Goal: Task Accomplishment & Management: Manage account settings

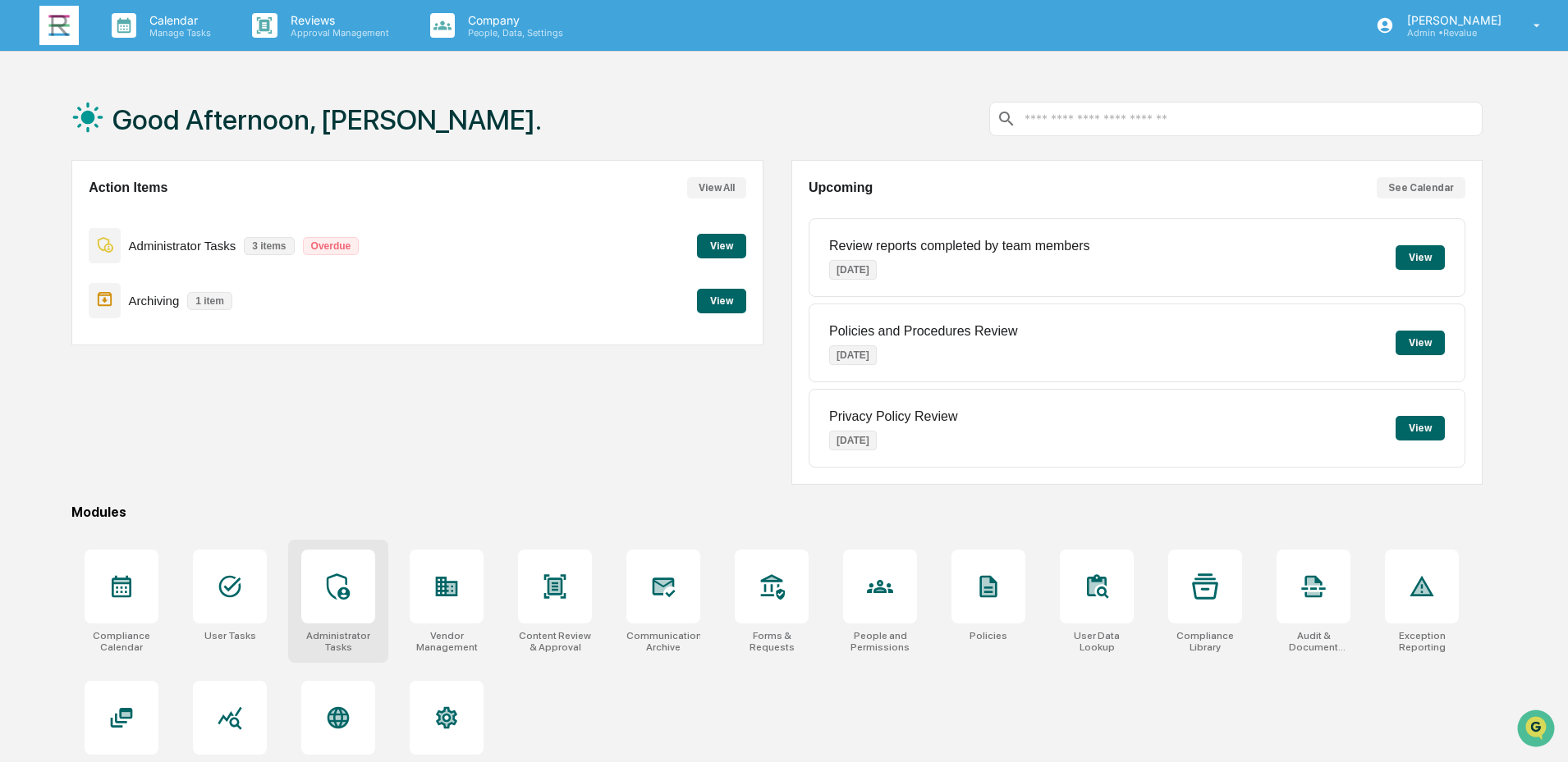
click at [338, 612] on div at bounding box center [338, 586] width 74 height 74
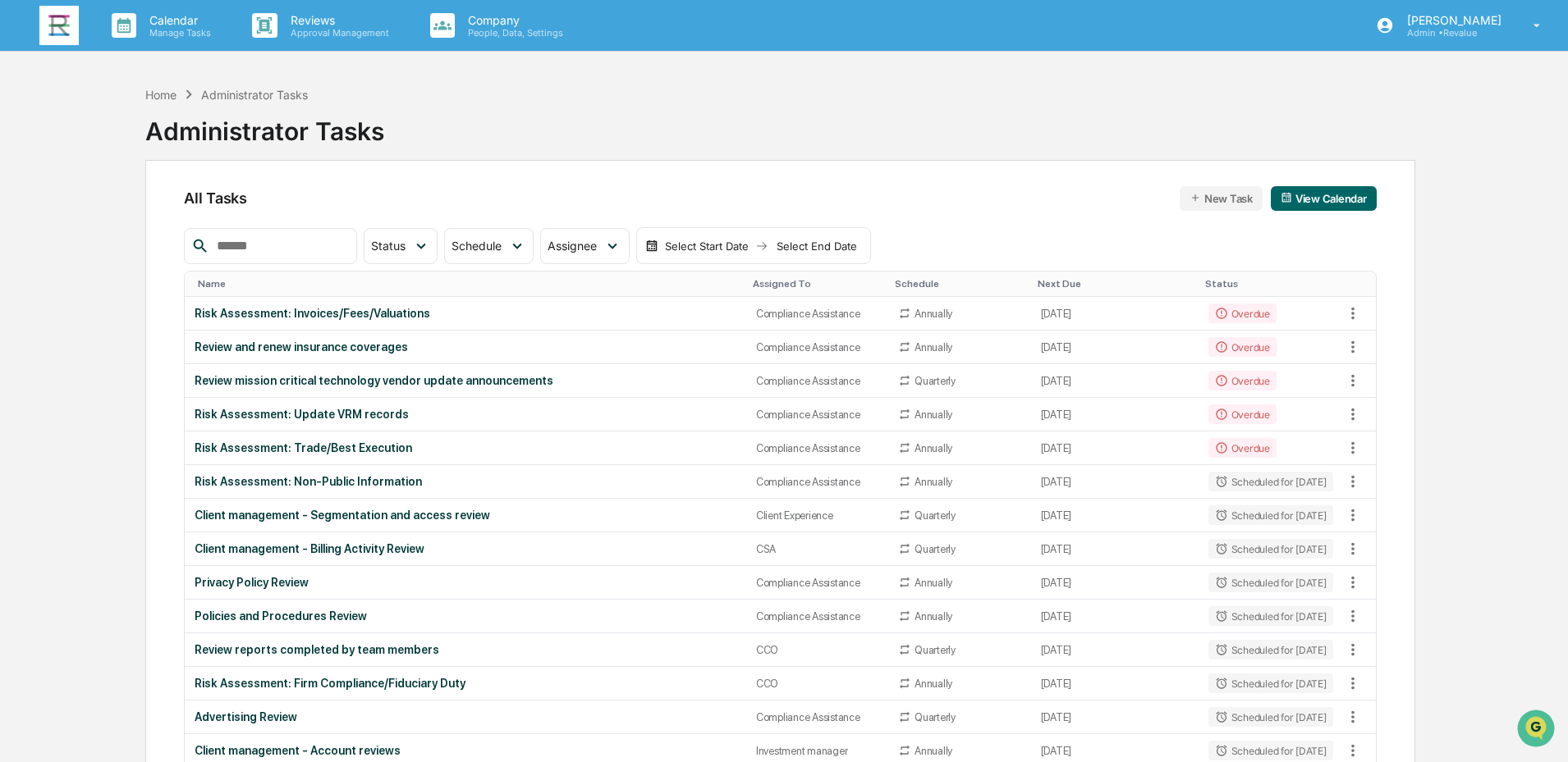
click at [772, 285] on div "Assigned To" at bounding box center [816, 284] width 129 height 12
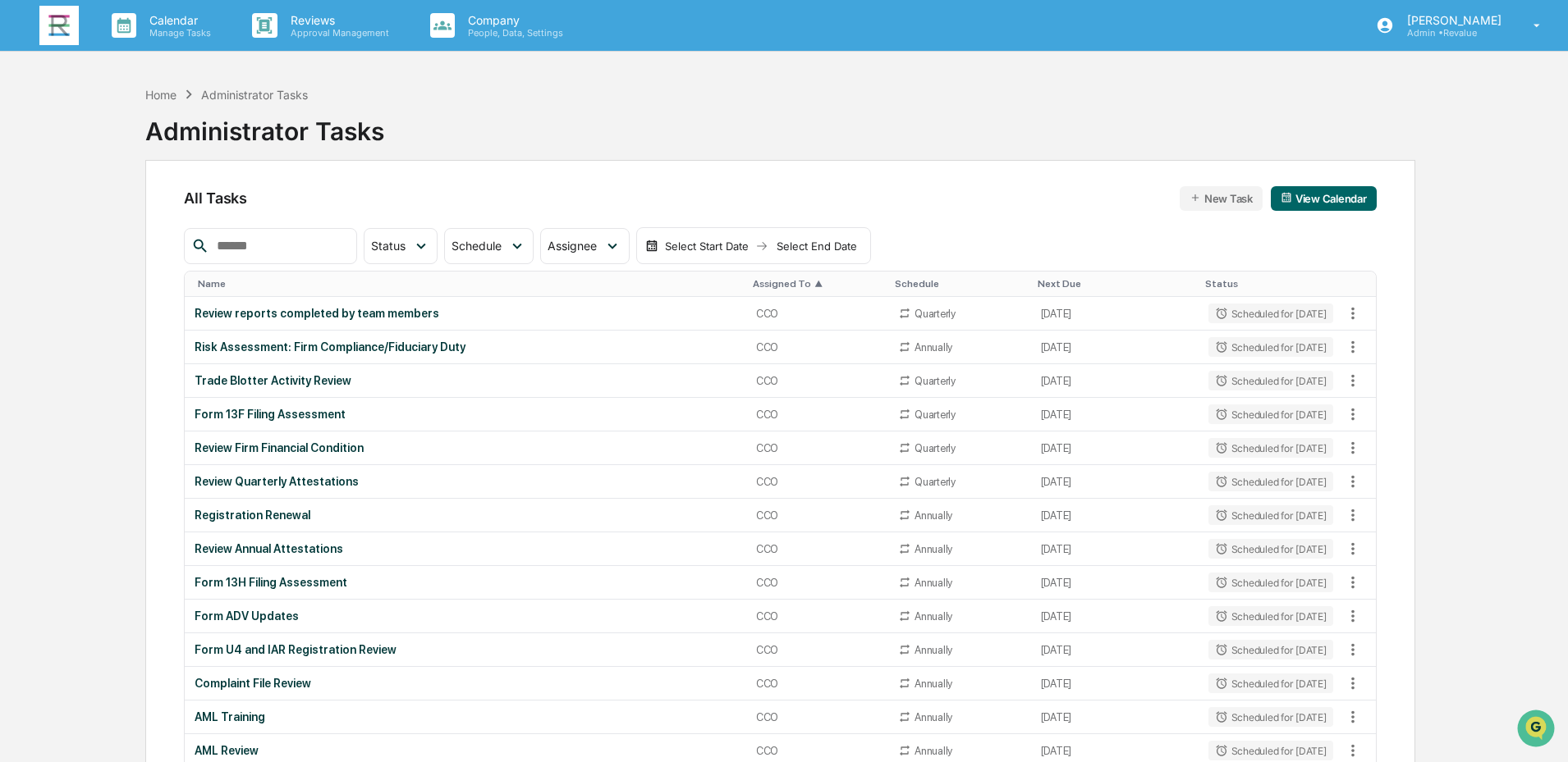
click at [772, 285] on div "Assigned To ▲" at bounding box center [816, 284] width 129 height 12
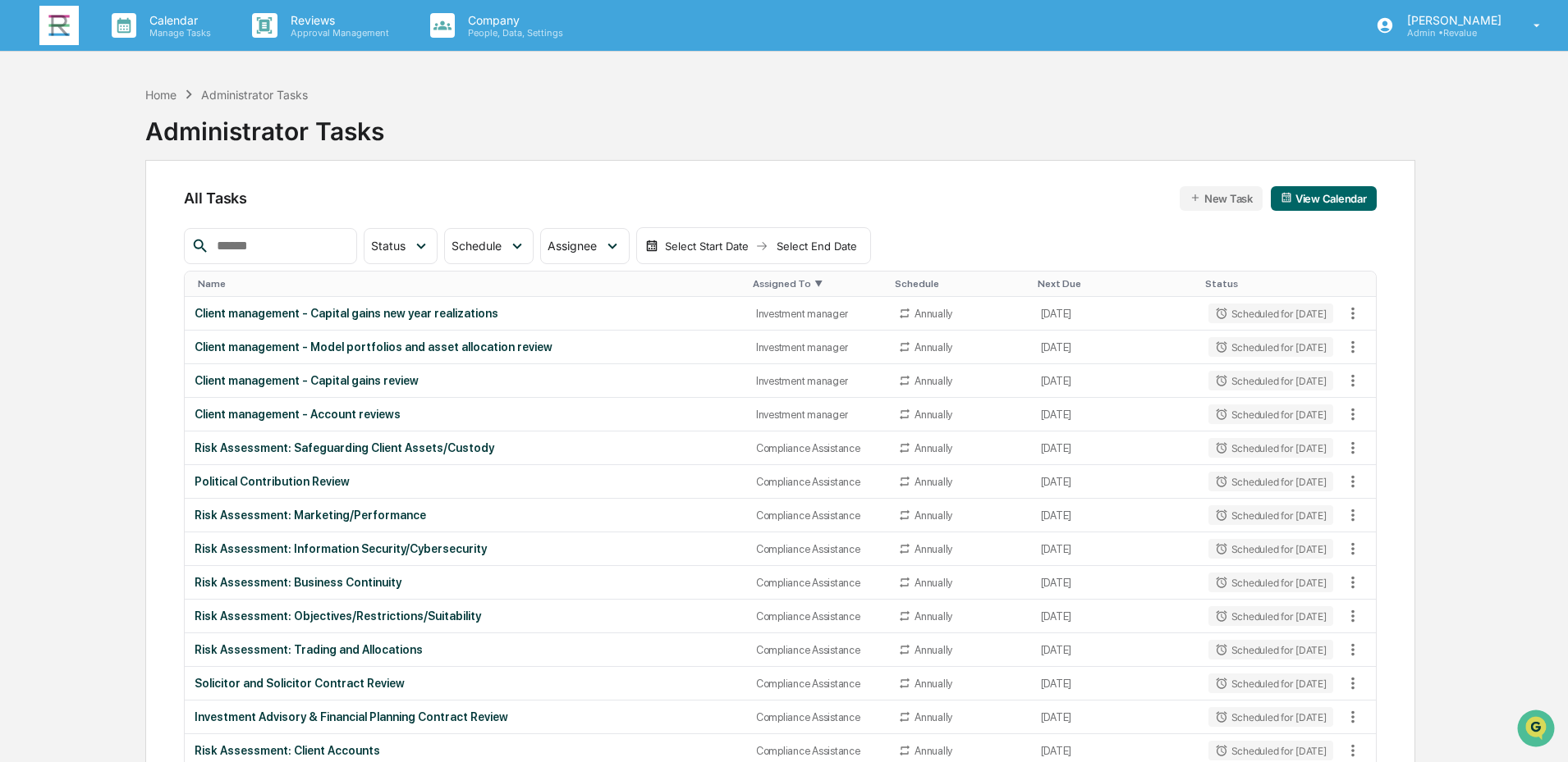
click at [225, 276] on th "Name" at bounding box center [465, 284] width 562 height 26
click at [263, 288] on div "Name" at bounding box center [469, 284] width 542 height 12
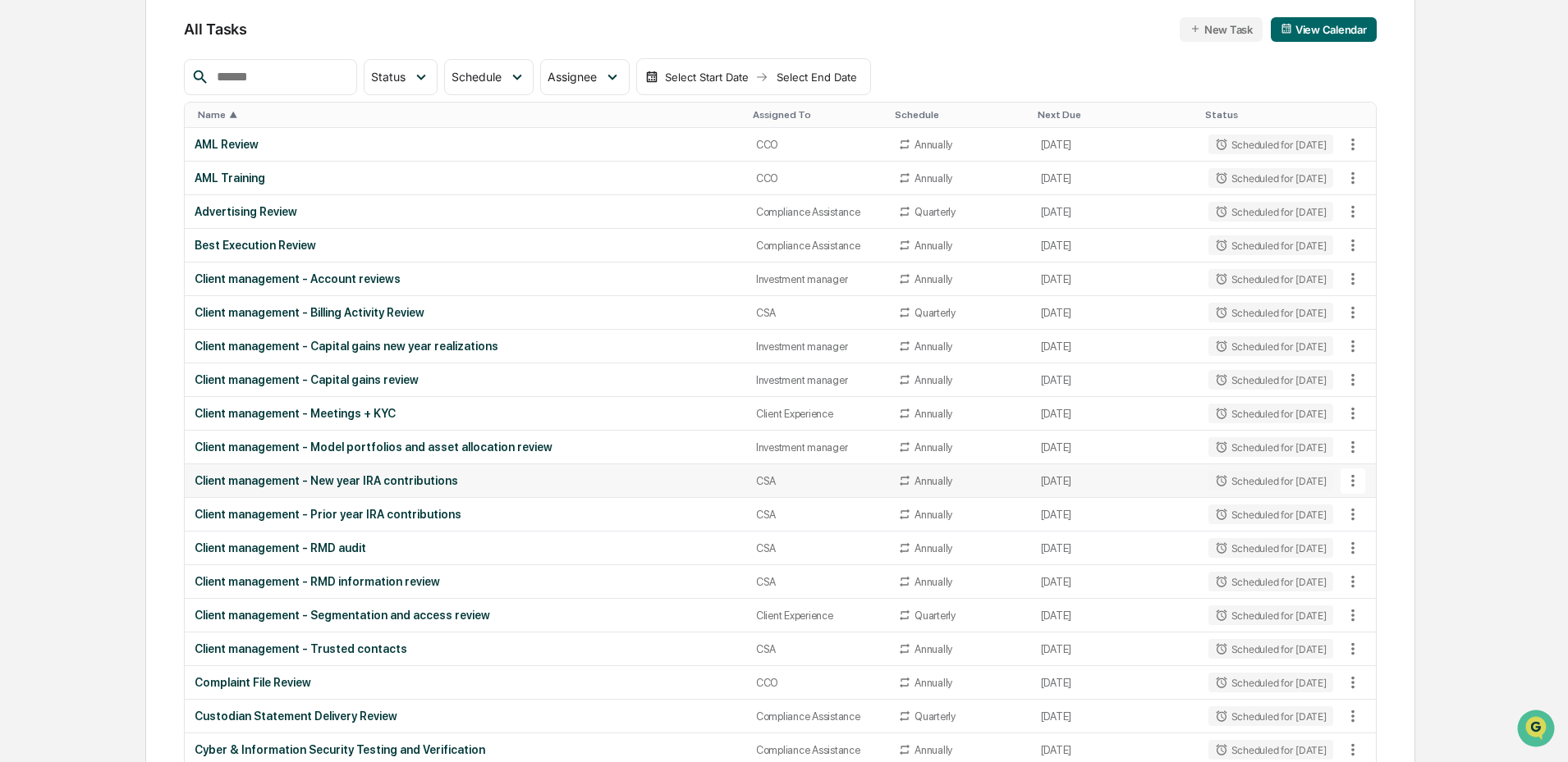
scroll to position [170, 0]
click at [399, 540] on td "Client management - RMD audit" at bounding box center [465, 547] width 562 height 33
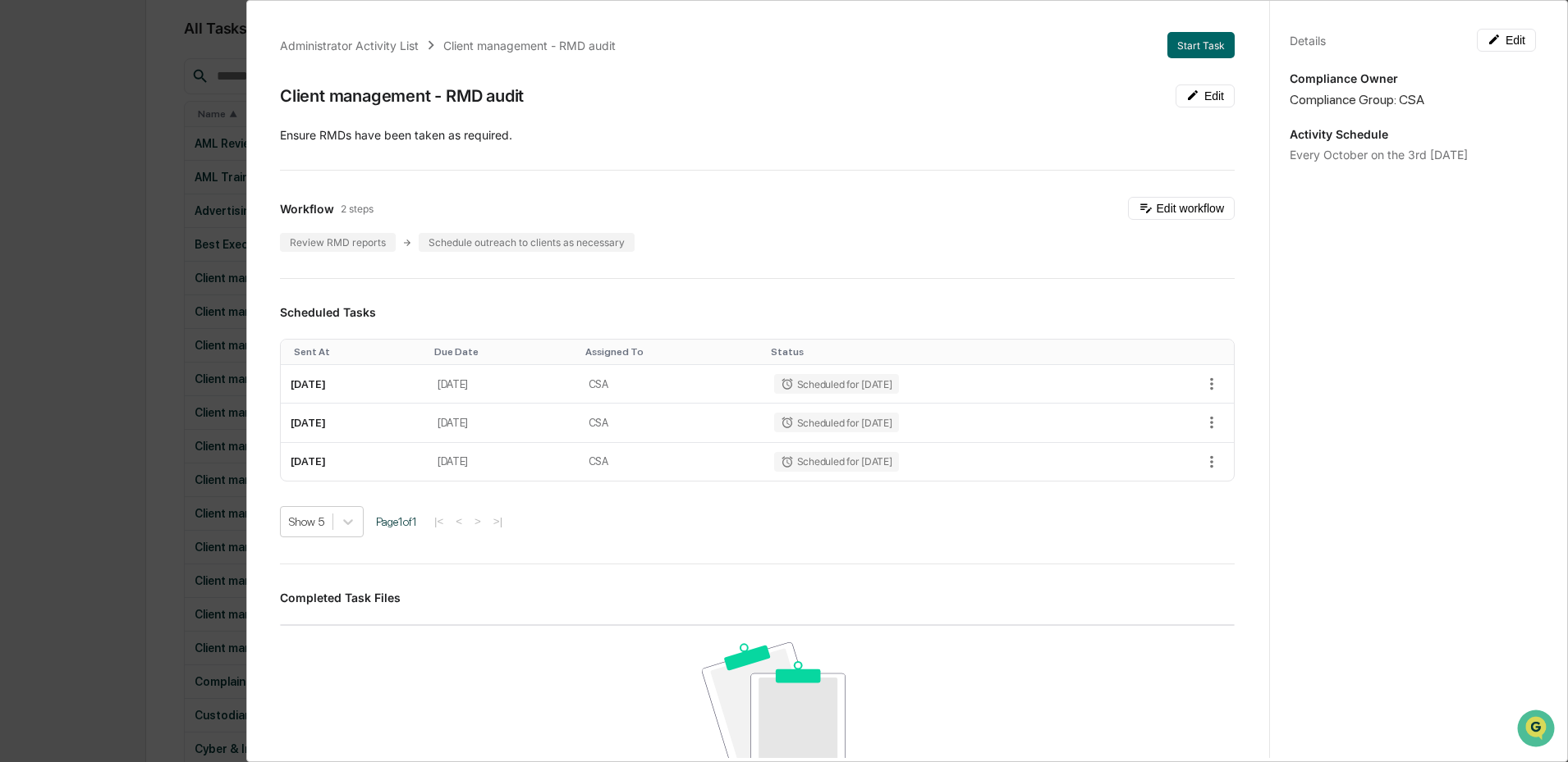
click at [117, 345] on div "Administrator Activity List Client management - RMD audit Start Task Client man…" at bounding box center [784, 381] width 1568 height 762
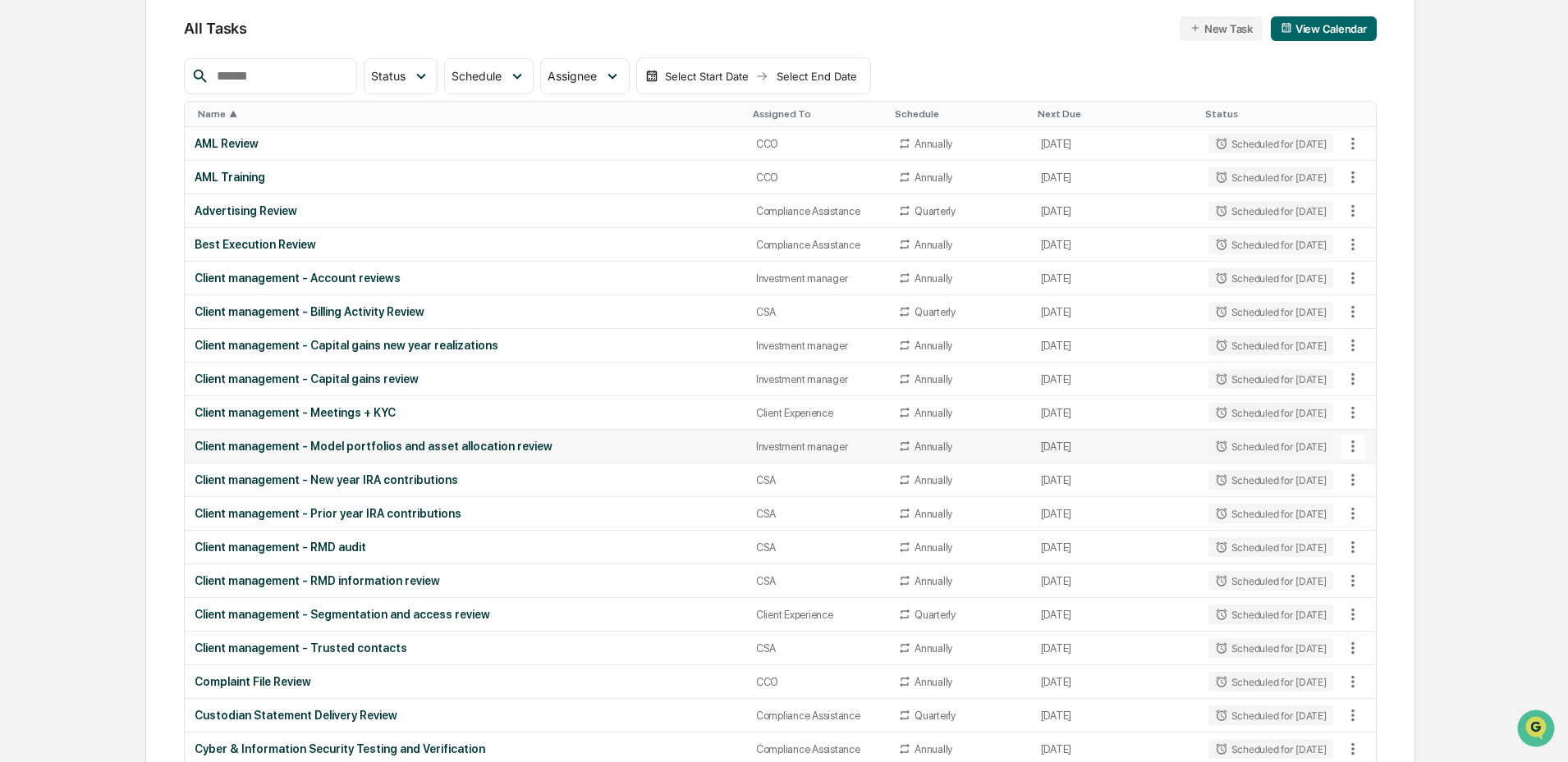
click at [349, 446] on div "Client management - Model portfolios and asset allocation review" at bounding box center [465, 447] width 542 height 13
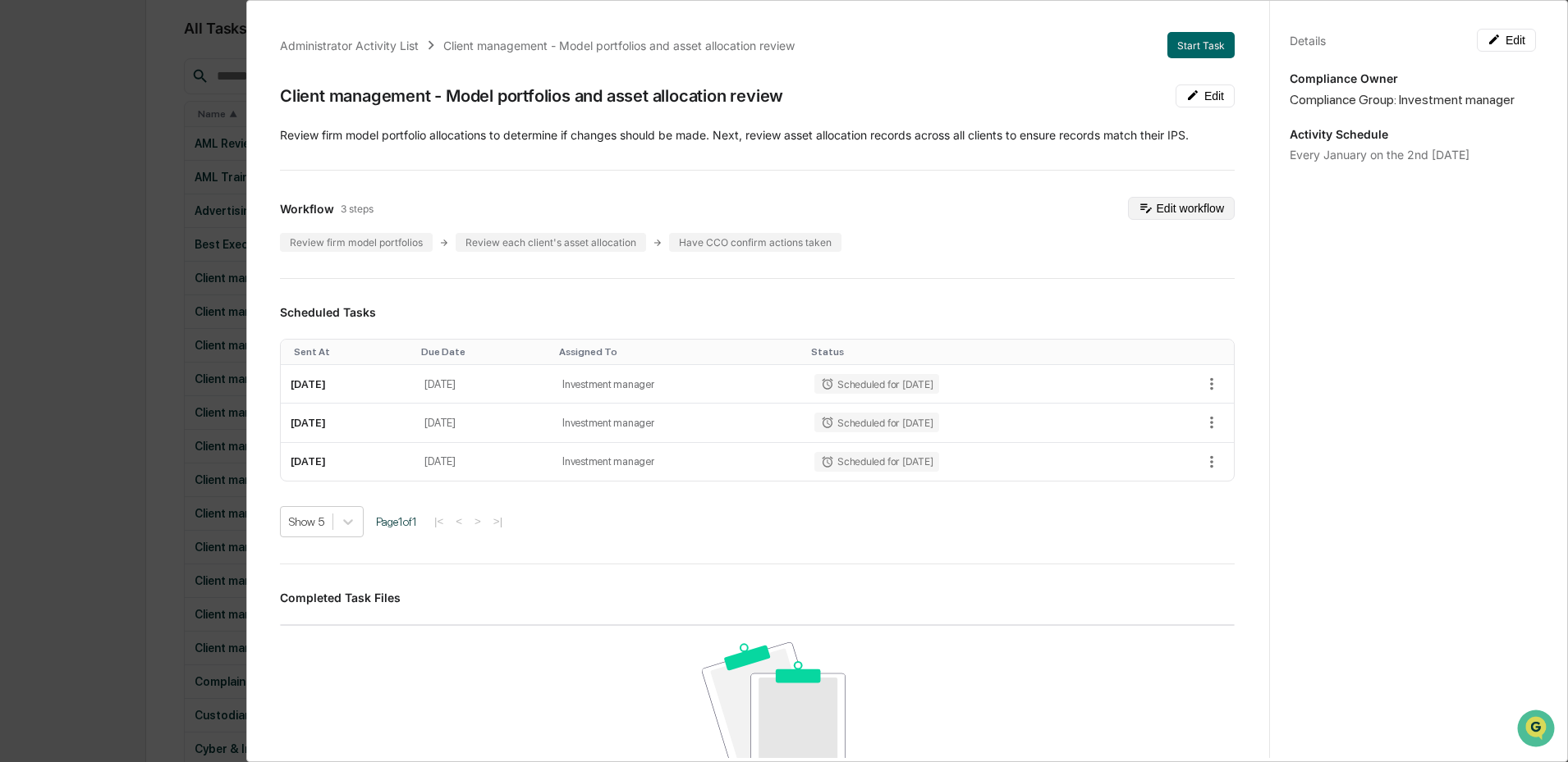
click at [1182, 207] on button "Edit workflow" at bounding box center [1181, 209] width 107 height 23
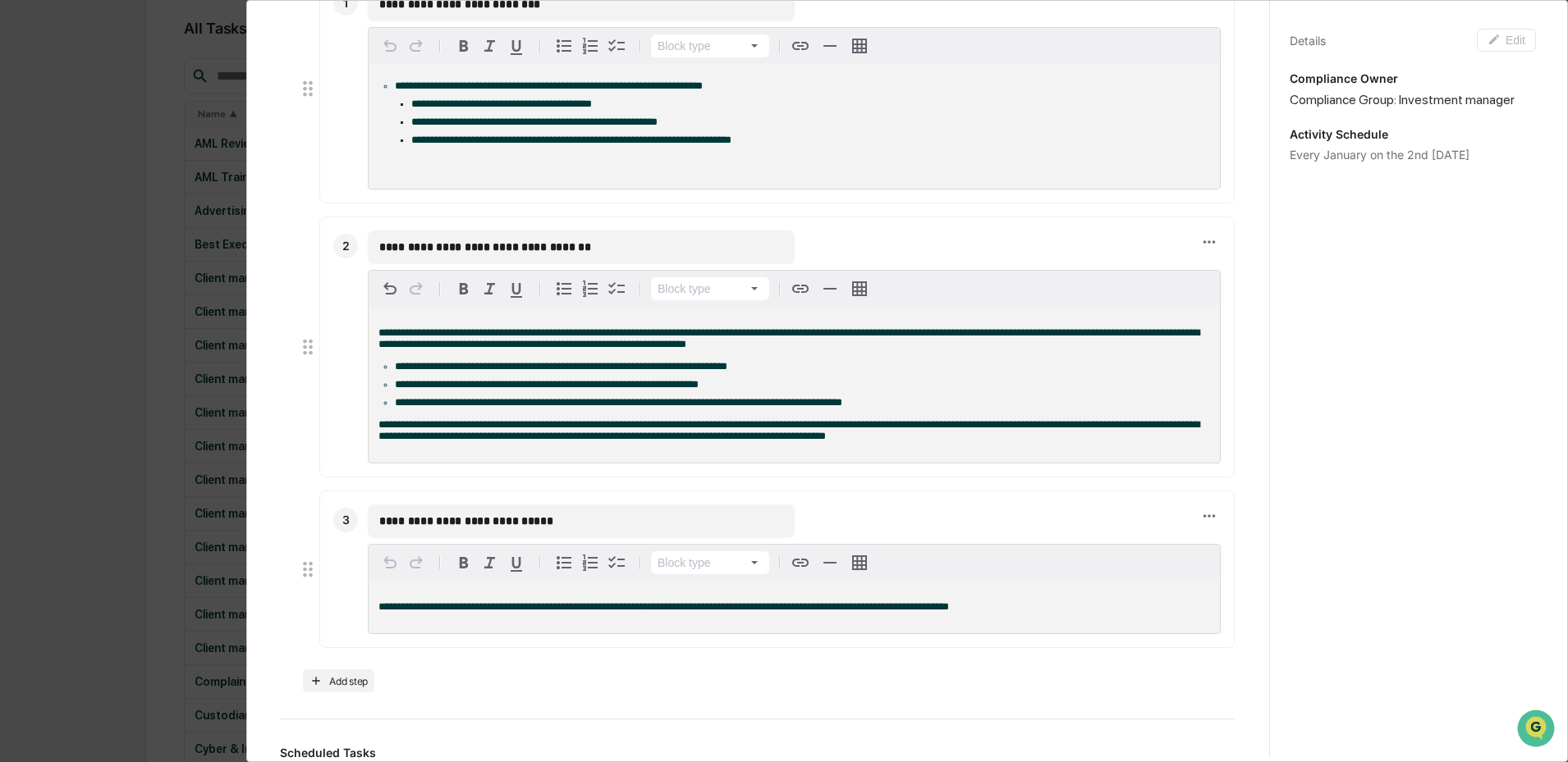
scroll to position [319, 0]
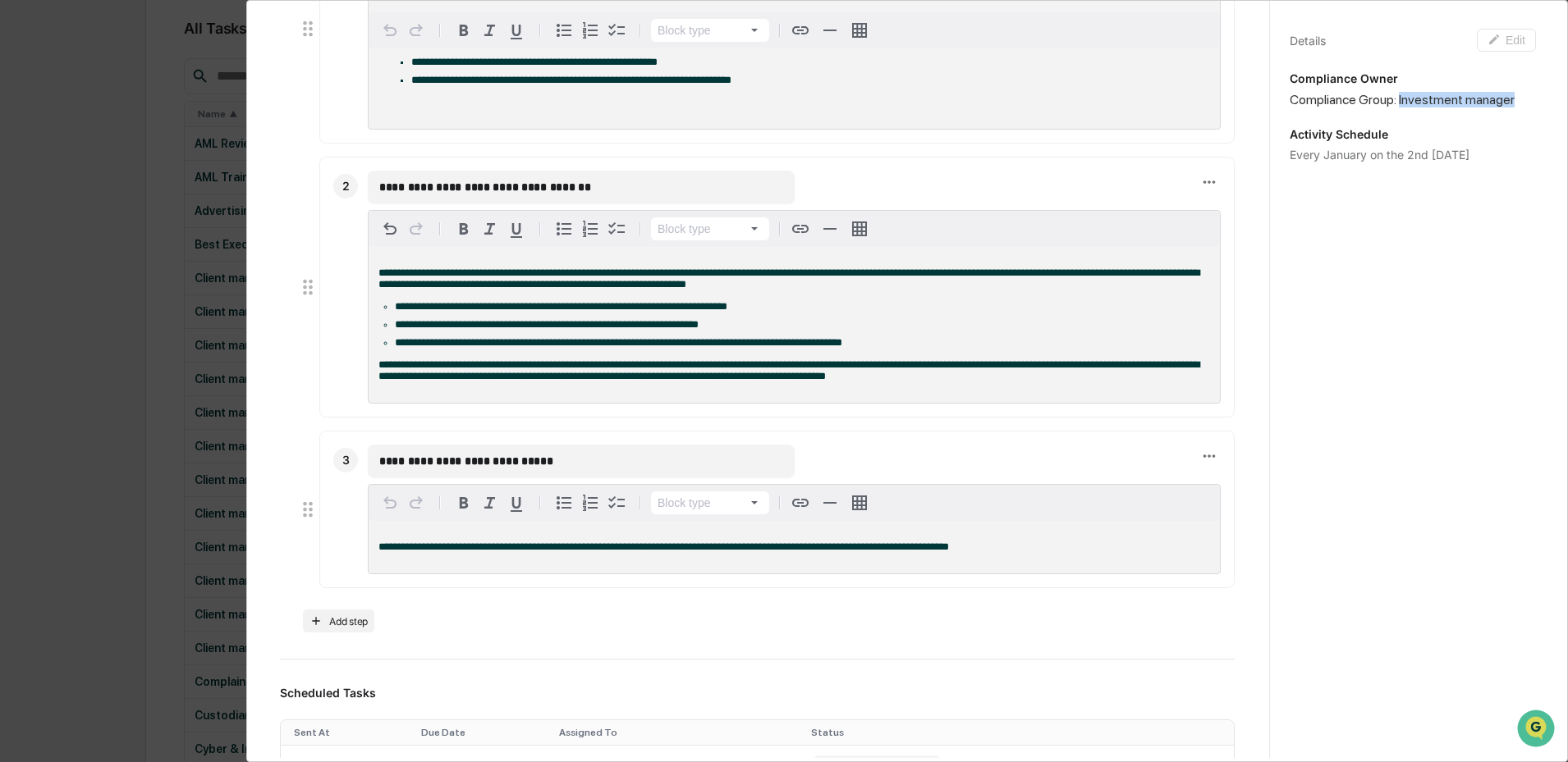
drag, startPoint x: 1507, startPoint y: 96, endPoint x: 1390, endPoint y: 99, distance: 117.0
click at [1390, 99] on div "Compliance Group: Investment manager" at bounding box center [1412, 99] width 246 height 16
click at [1213, 304] on div "**********" at bounding box center [777, 287] width 915 height 261
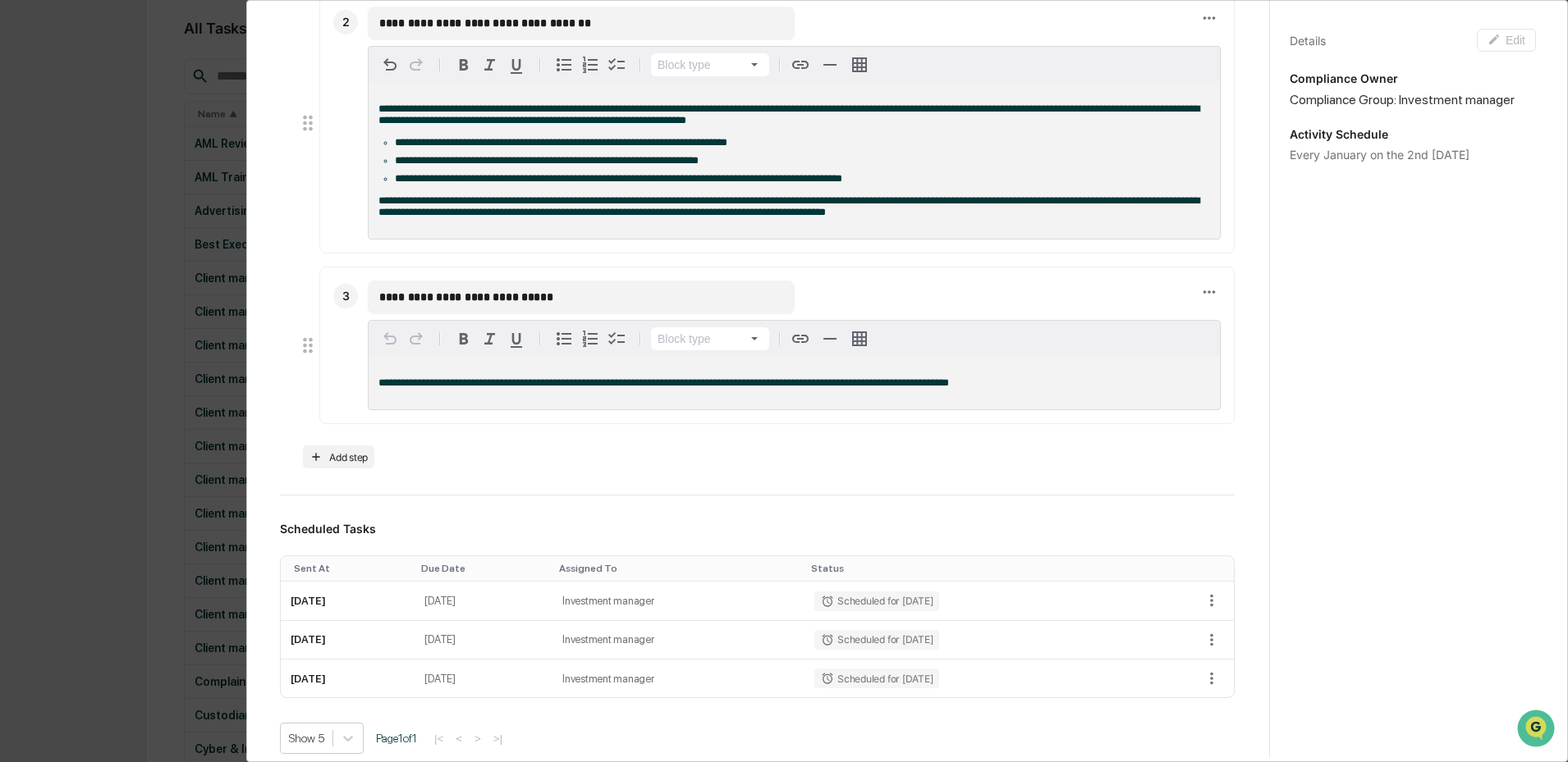
click at [100, 447] on div "**********" at bounding box center [784, 381] width 1568 height 762
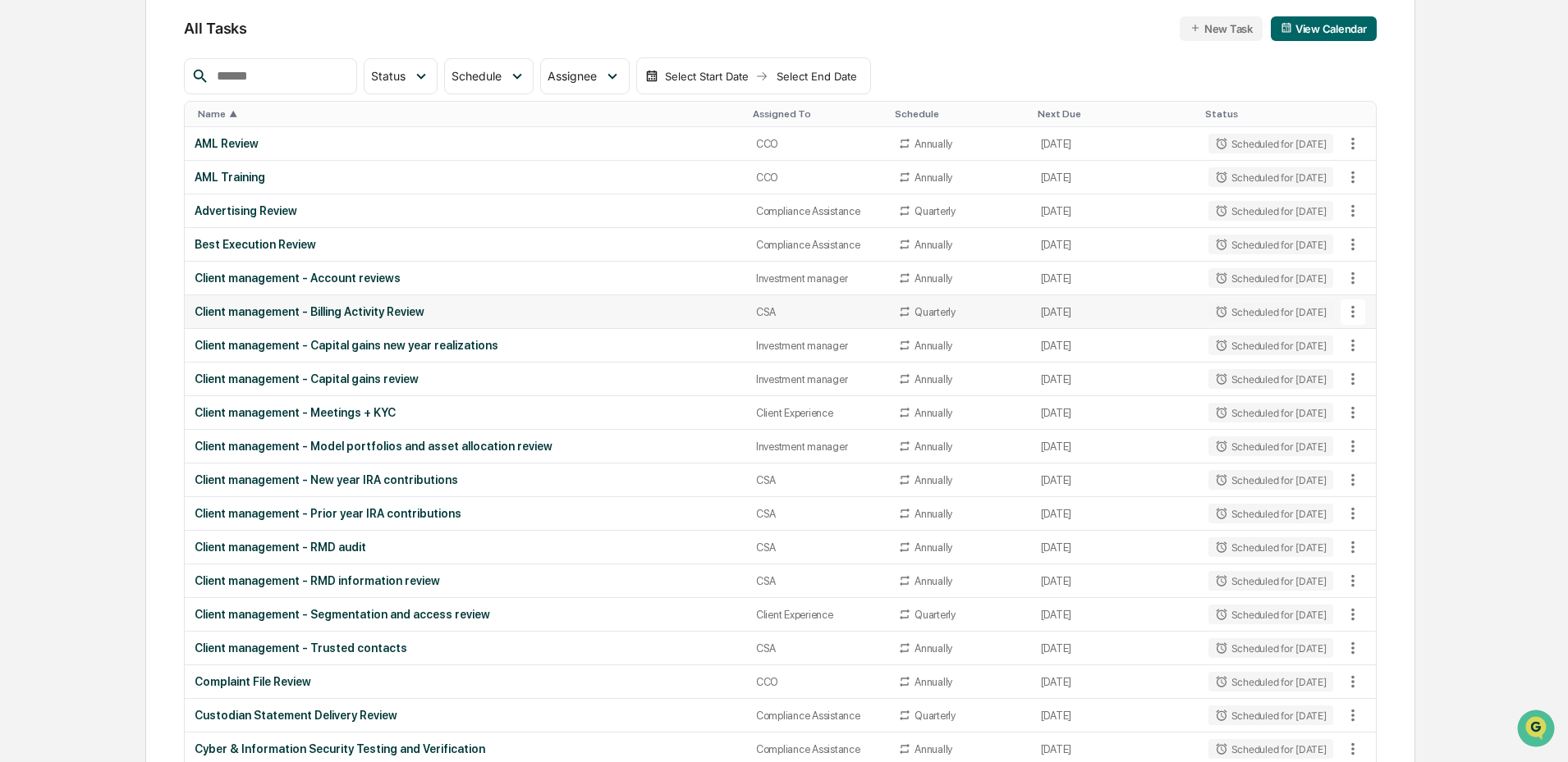
click at [360, 314] on div "Client management - Billing Activity Review" at bounding box center [465, 312] width 542 height 13
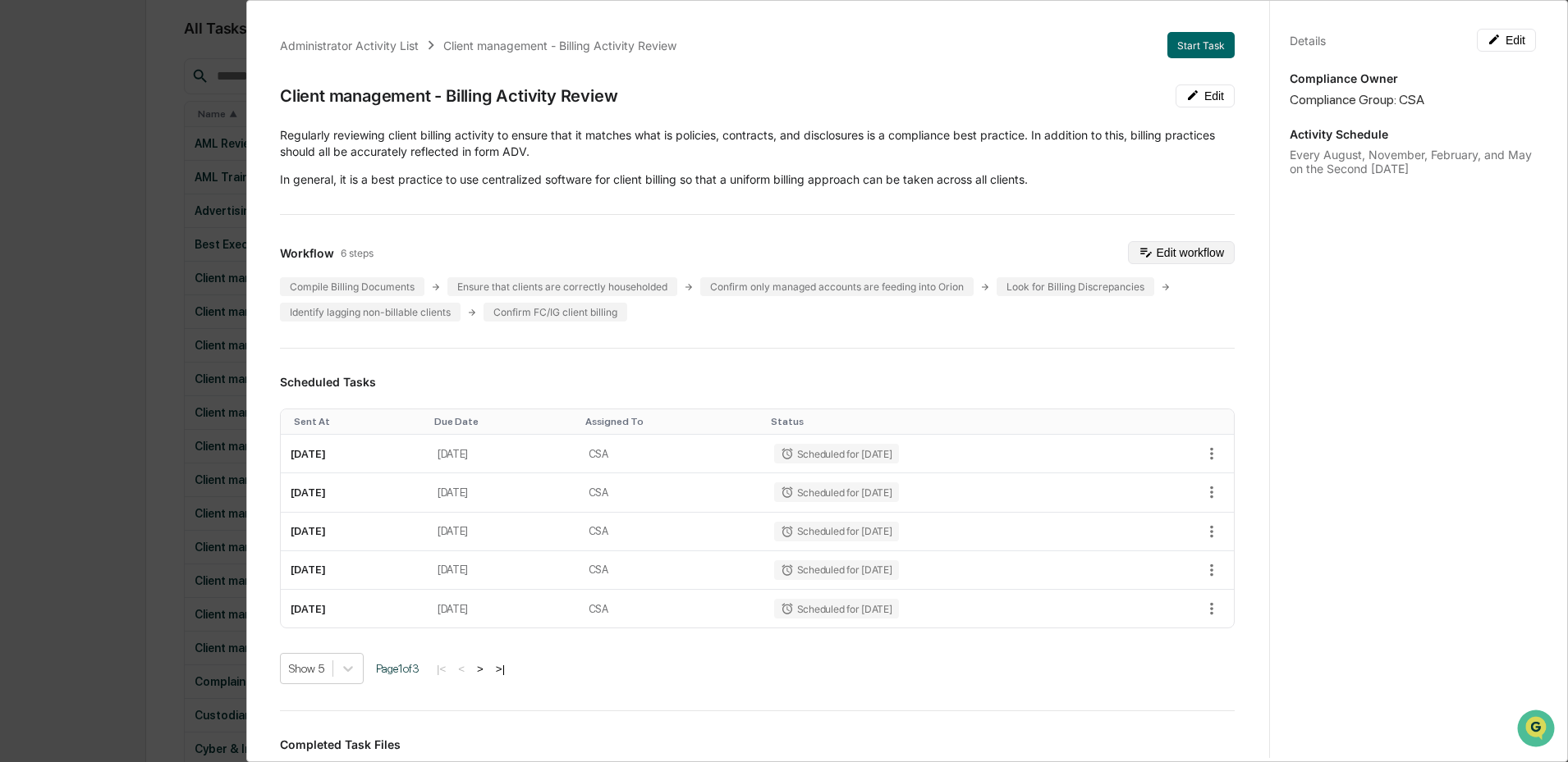
click at [1177, 257] on button "Edit workflow" at bounding box center [1181, 253] width 107 height 23
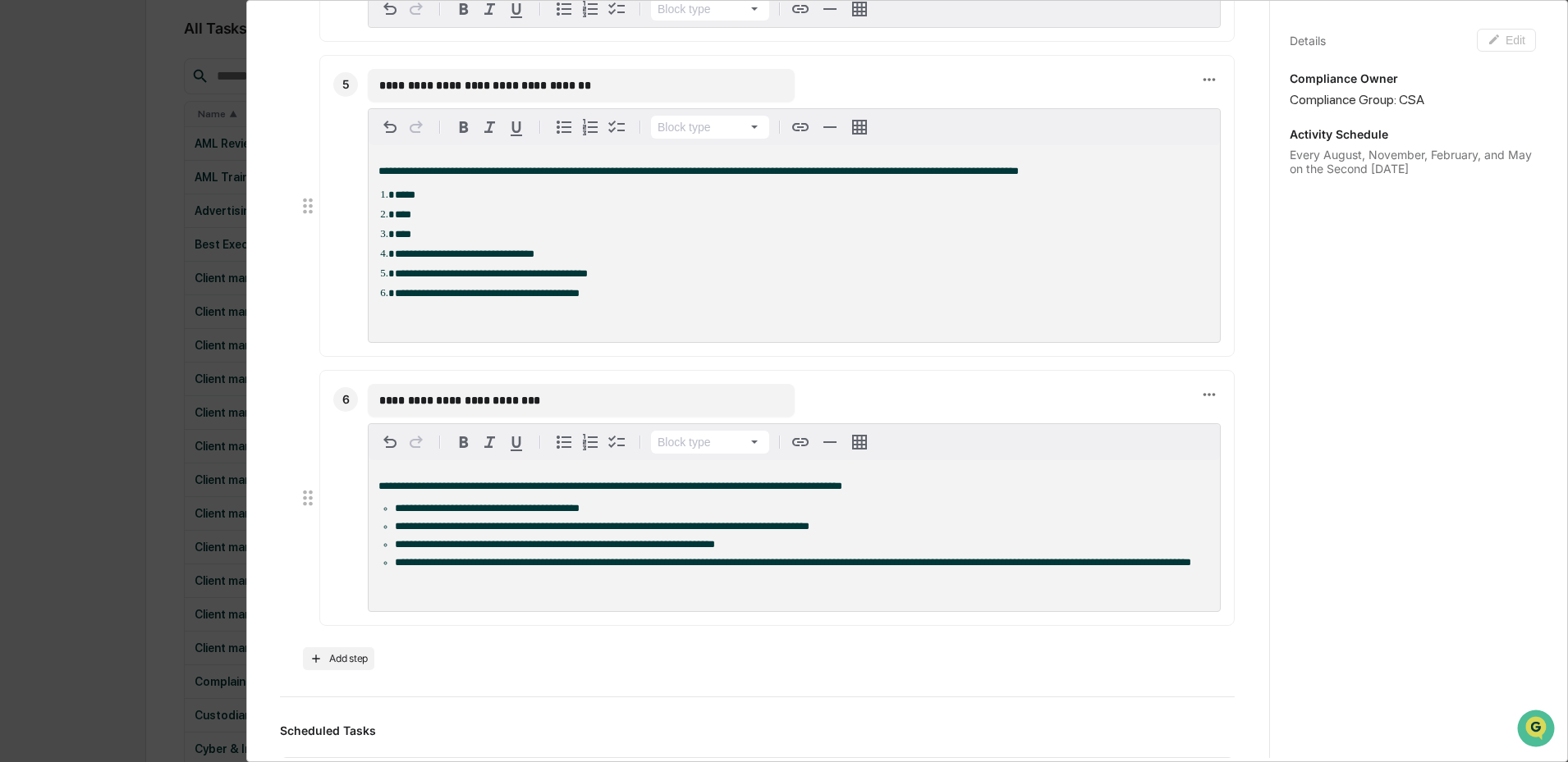
scroll to position [1428, 0]
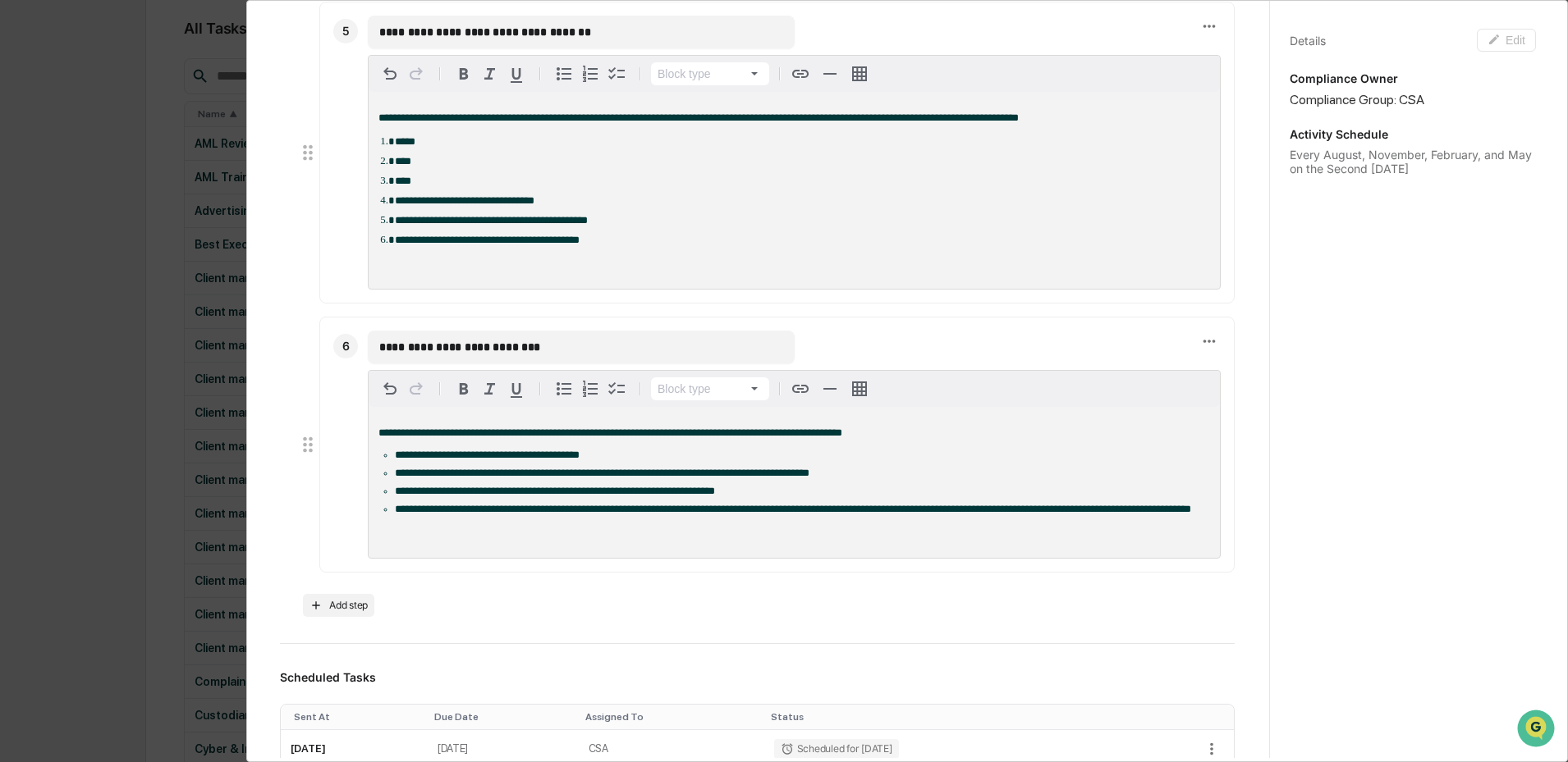
click at [123, 516] on div "**********" at bounding box center [784, 381] width 1568 height 762
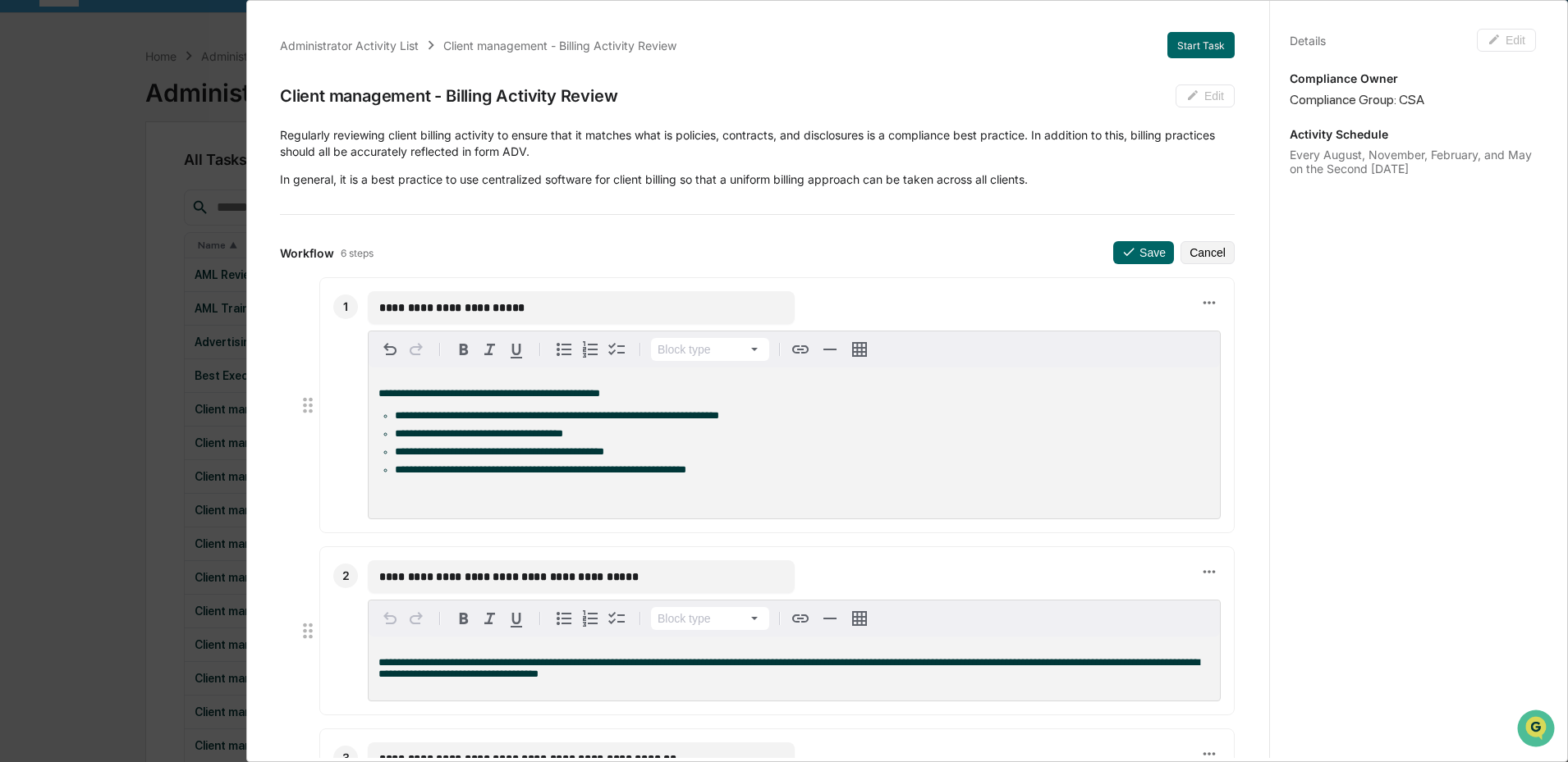
scroll to position [0, 0]
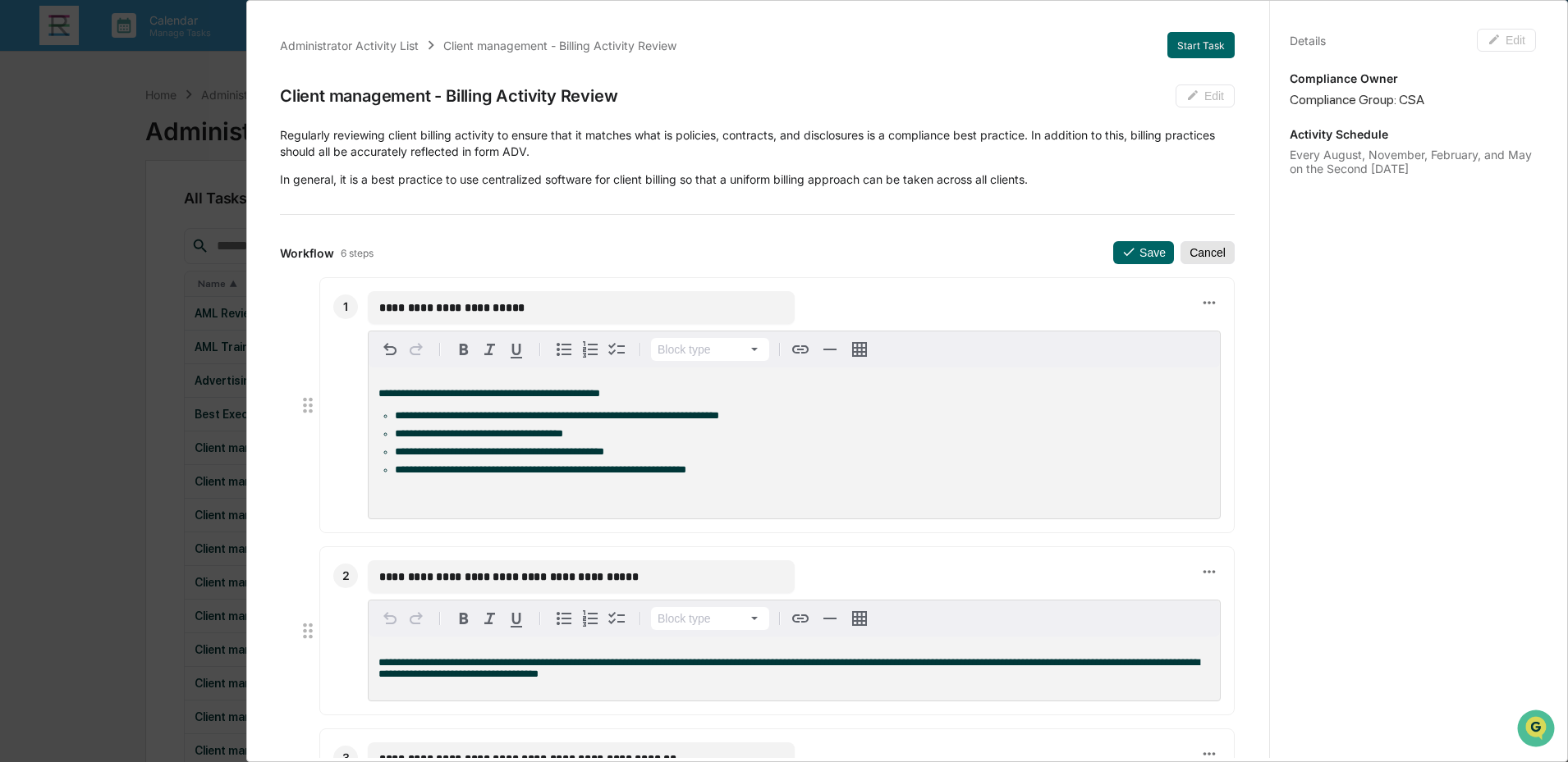
click at [1201, 256] on button "Cancel" at bounding box center [1207, 253] width 54 height 23
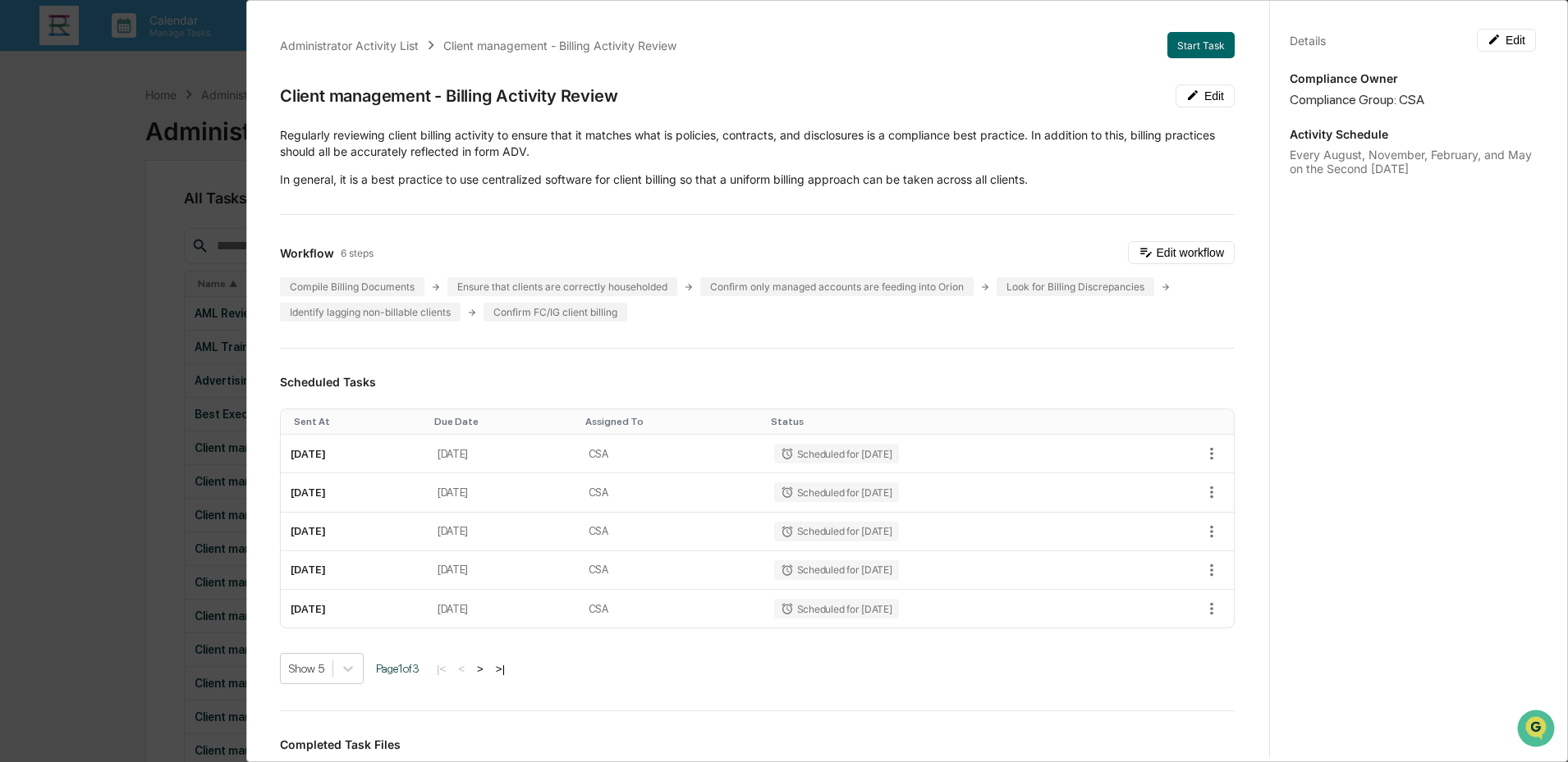
click at [100, 339] on div "Administrator Activity List Client management - Billing Activity Review Start T…" at bounding box center [784, 381] width 1568 height 762
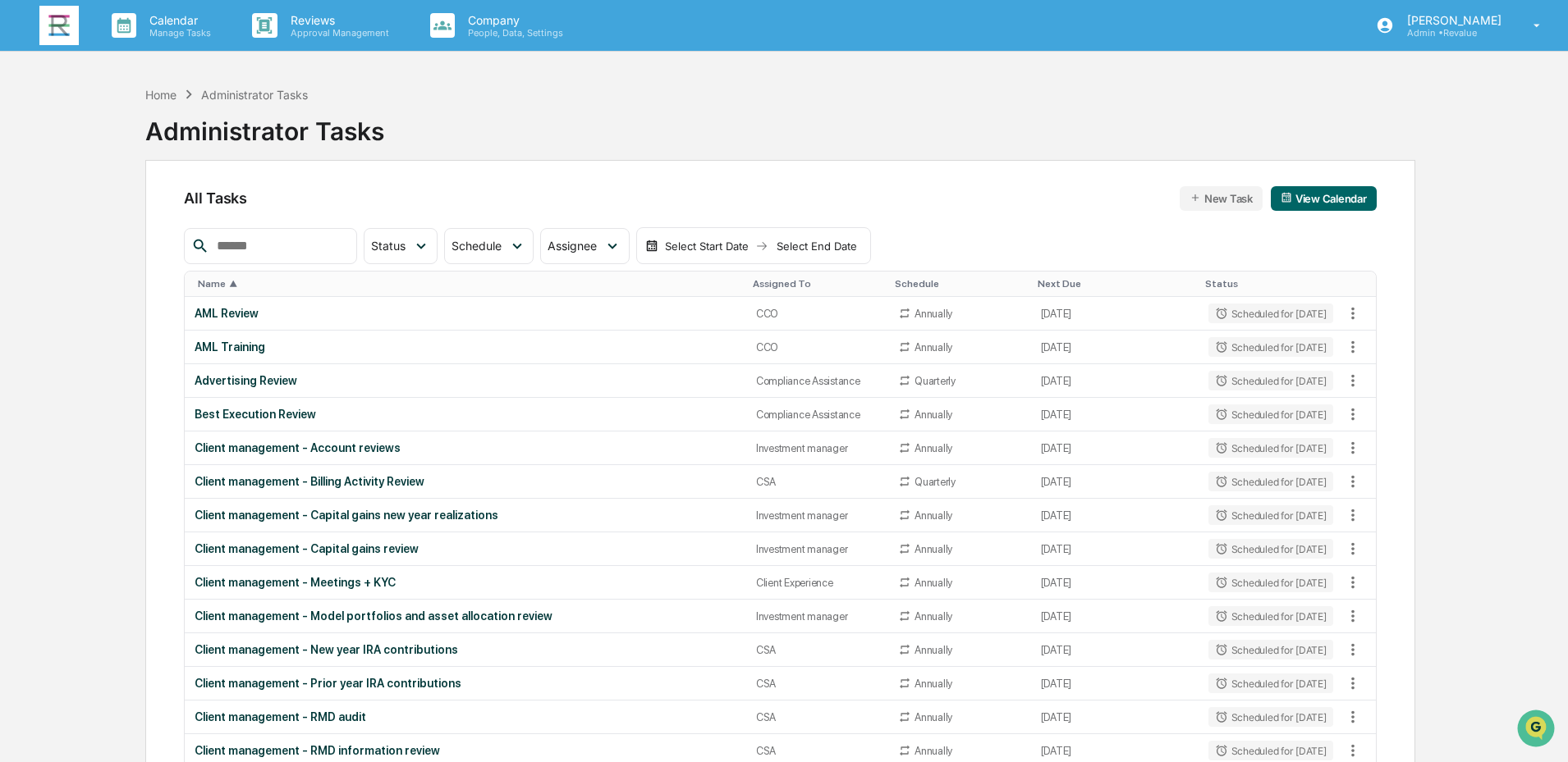
click at [777, 280] on div "Assigned To" at bounding box center [816, 284] width 129 height 12
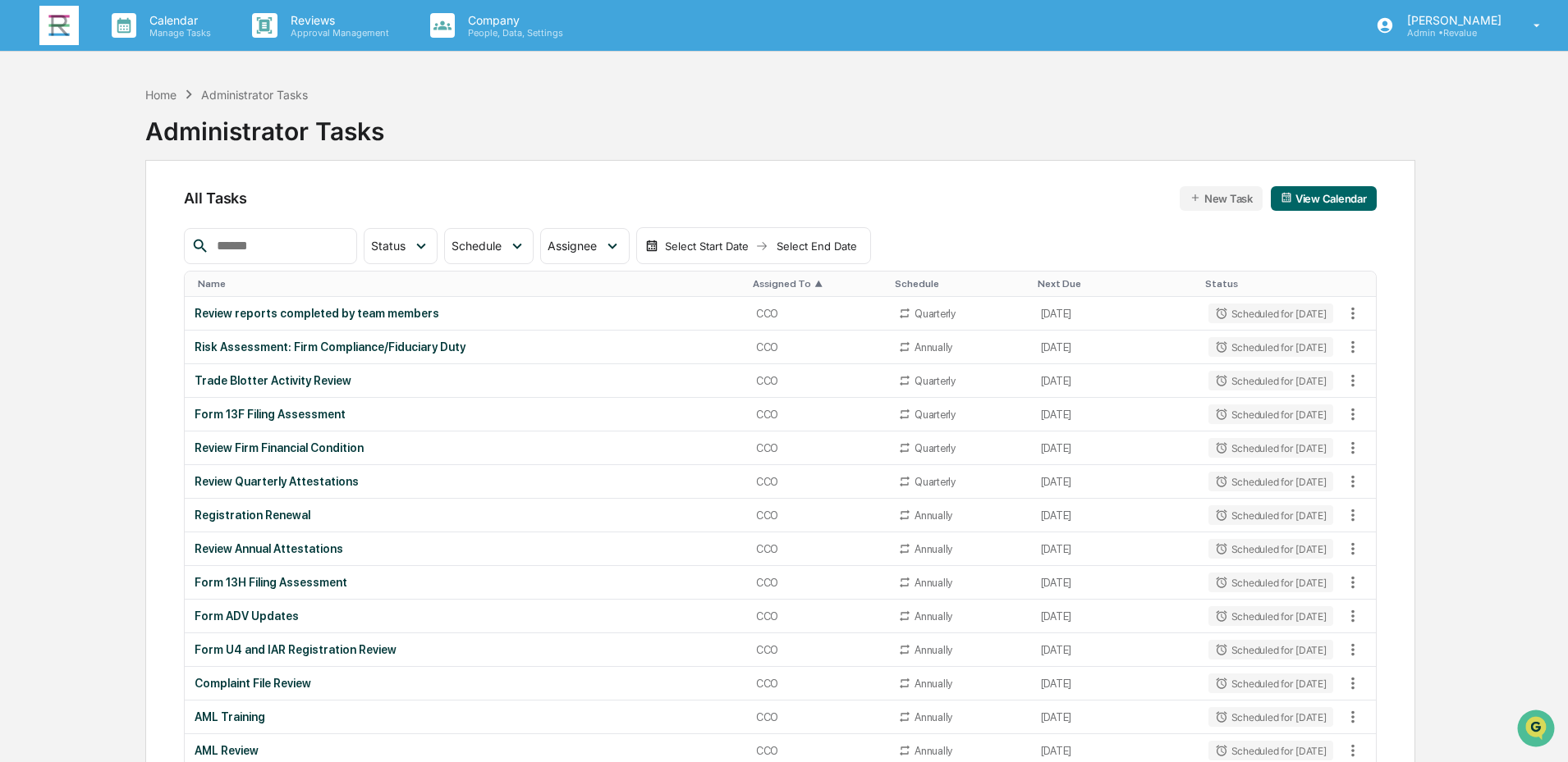
click at [1038, 284] on div "Next Due" at bounding box center [1114, 284] width 154 height 12
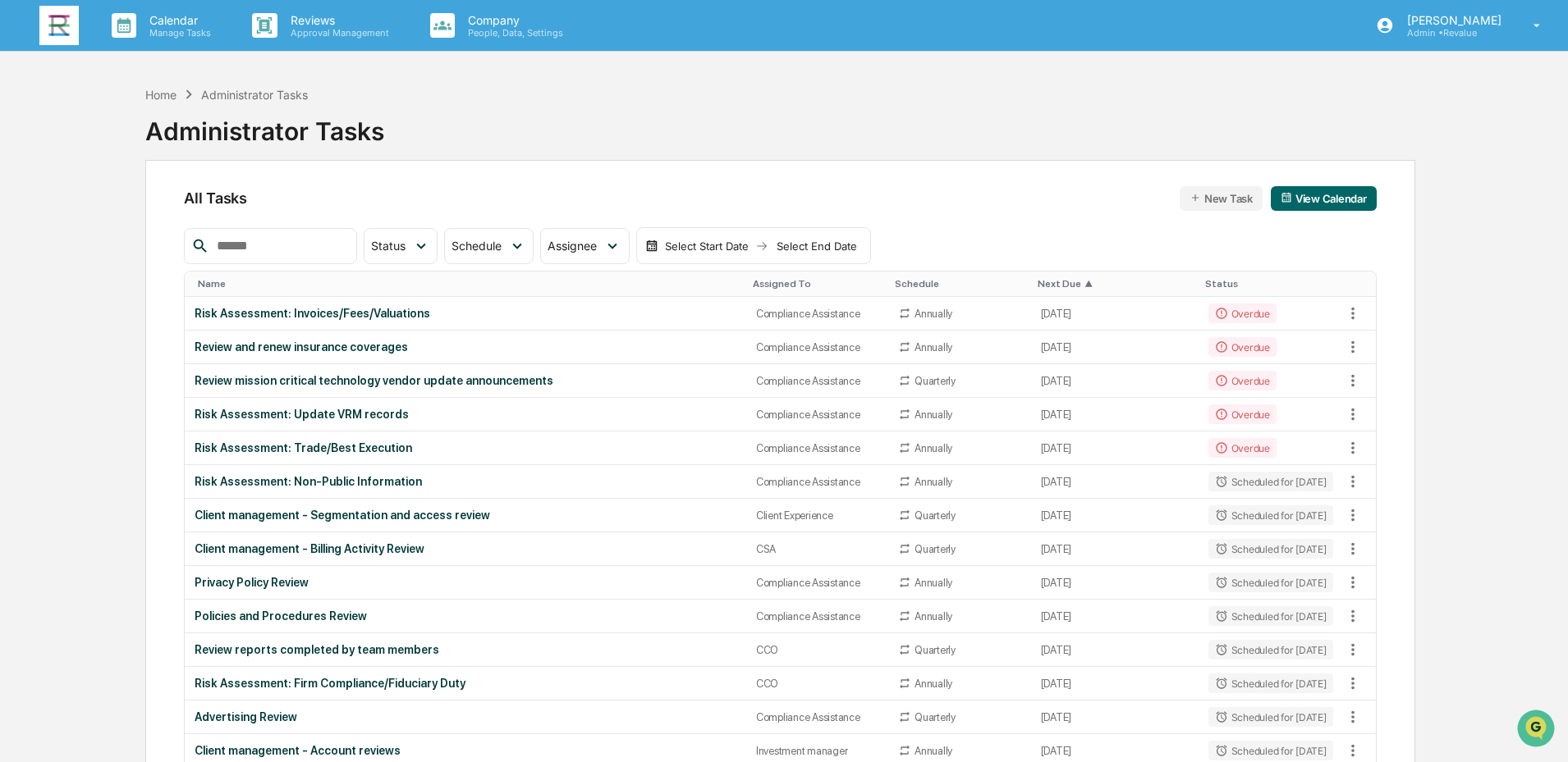
click at [249, 278] on div "Name" at bounding box center [469, 284] width 542 height 12
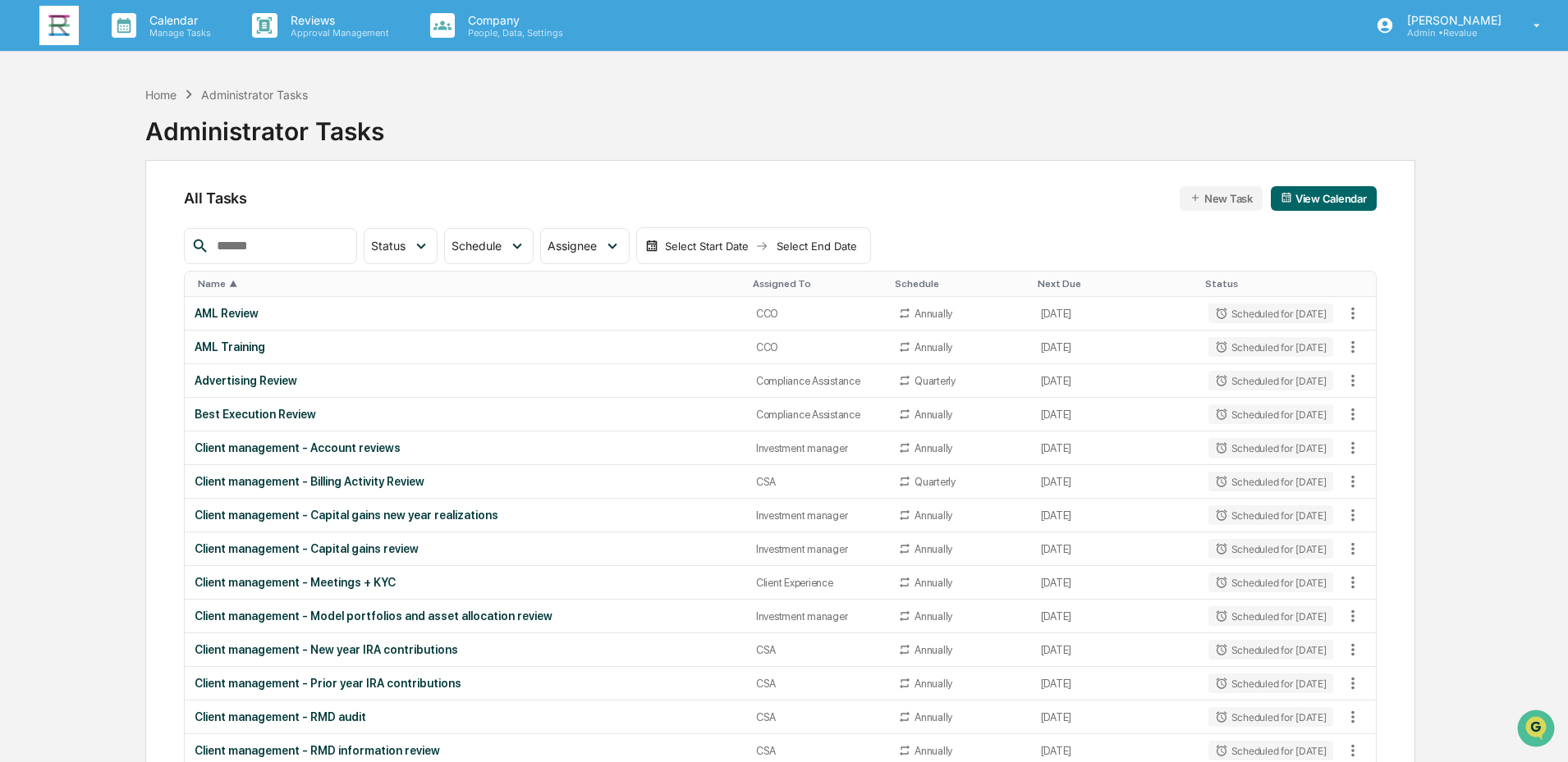
click at [1223, 282] on div "Status" at bounding box center [1271, 284] width 131 height 12
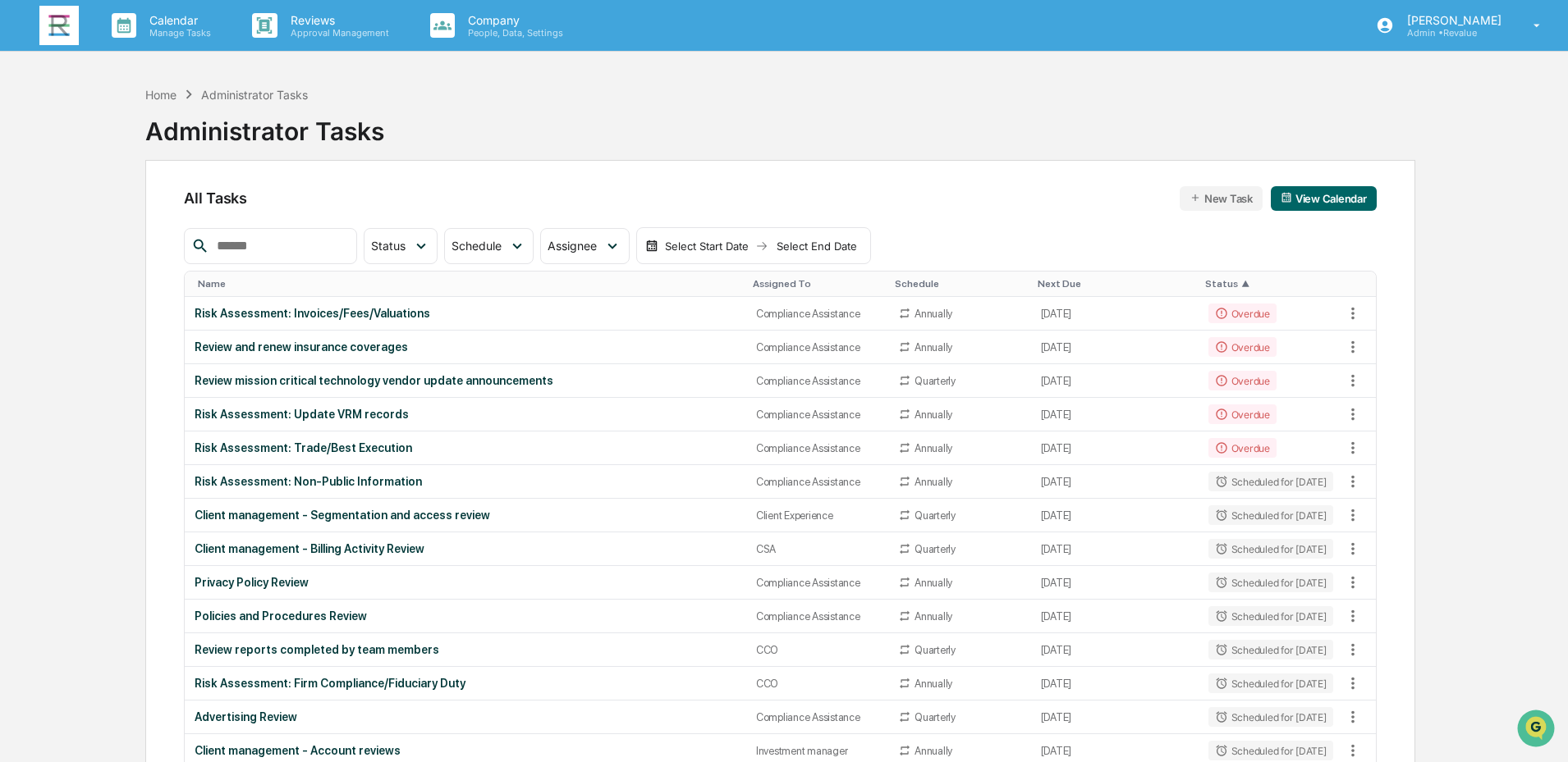
click at [772, 281] on div "Assigned To" at bounding box center [816, 284] width 129 height 12
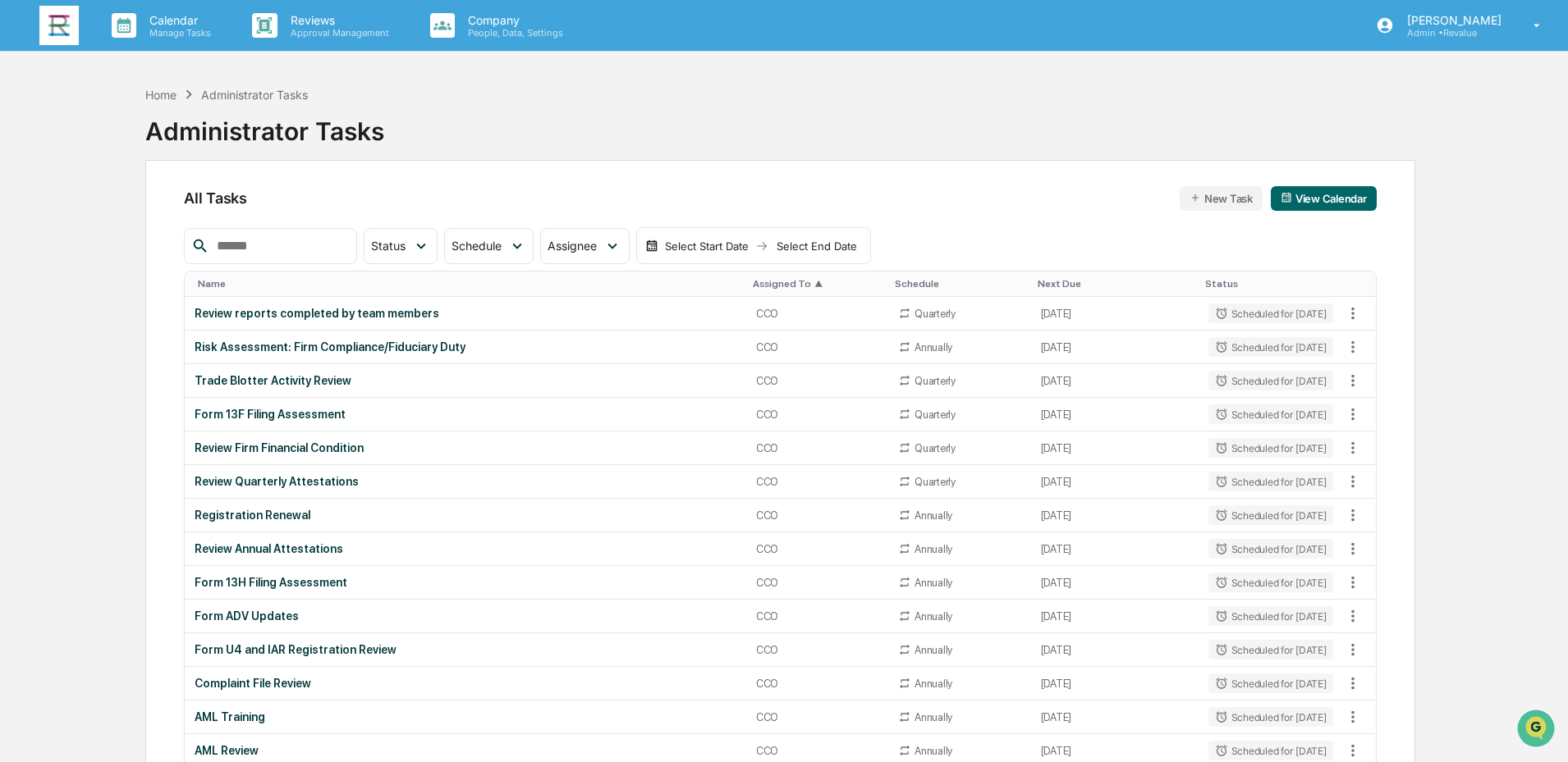
click at [57, 31] on img at bounding box center [58, 25] width 39 height 39
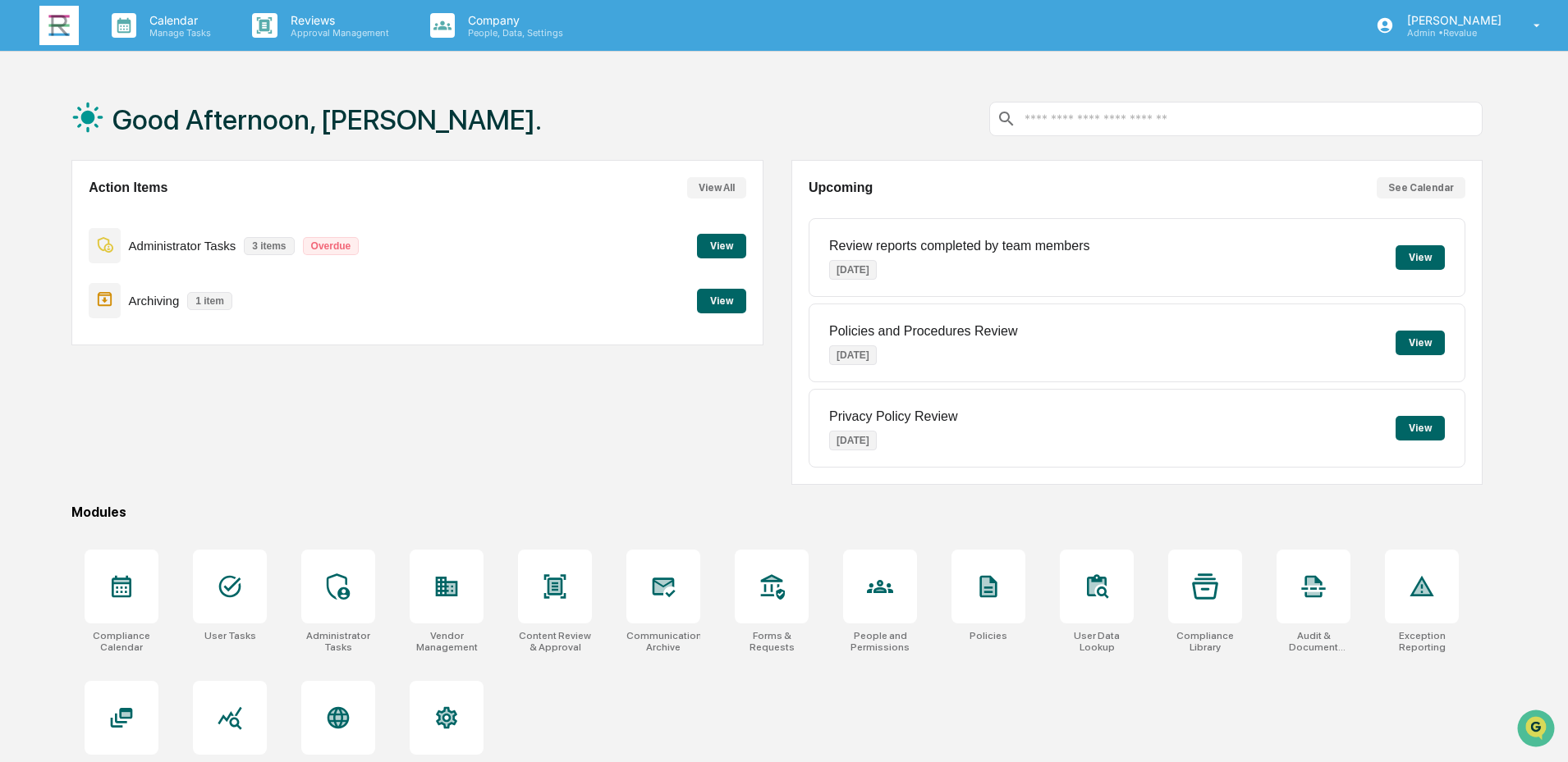
scroll to position [78, 0]
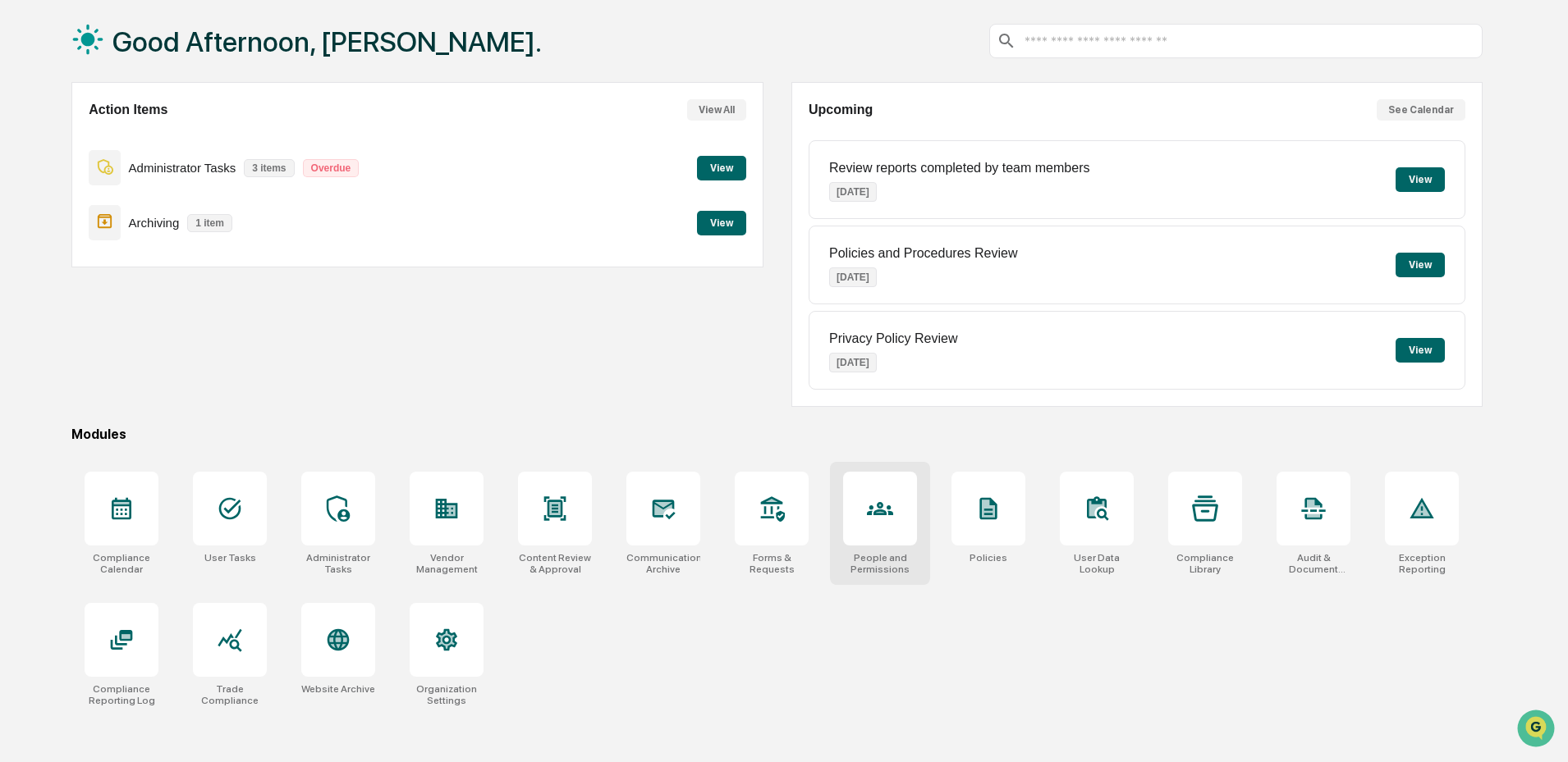
click at [894, 522] on div at bounding box center [880, 508] width 74 height 74
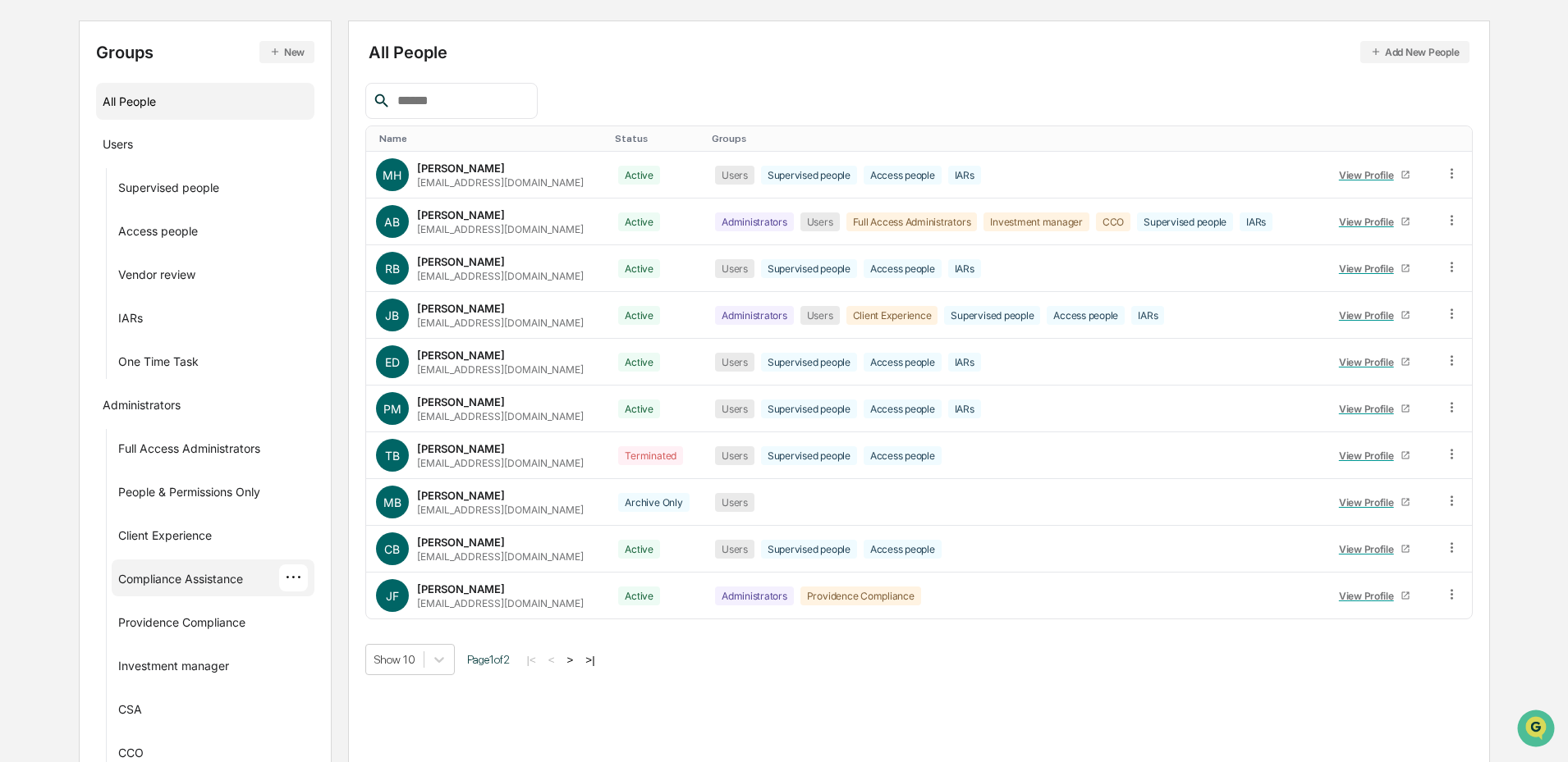
click at [294, 576] on div "···" at bounding box center [293, 578] width 29 height 27
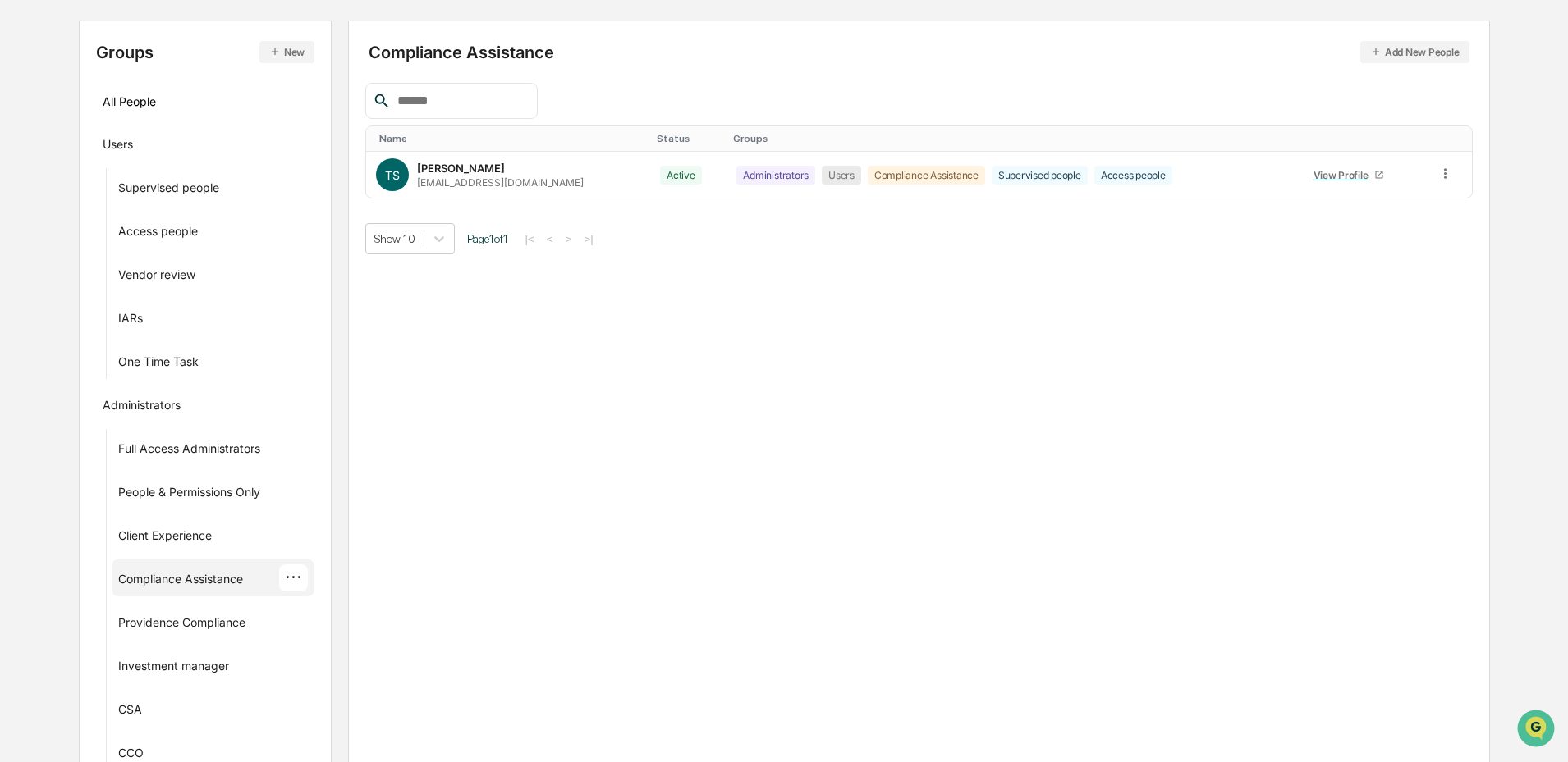
click at [504, 58] on div "Compliance Assistance Add New People" at bounding box center [919, 52] width 1101 height 22
click at [288, 588] on div "···" at bounding box center [293, 578] width 29 height 27
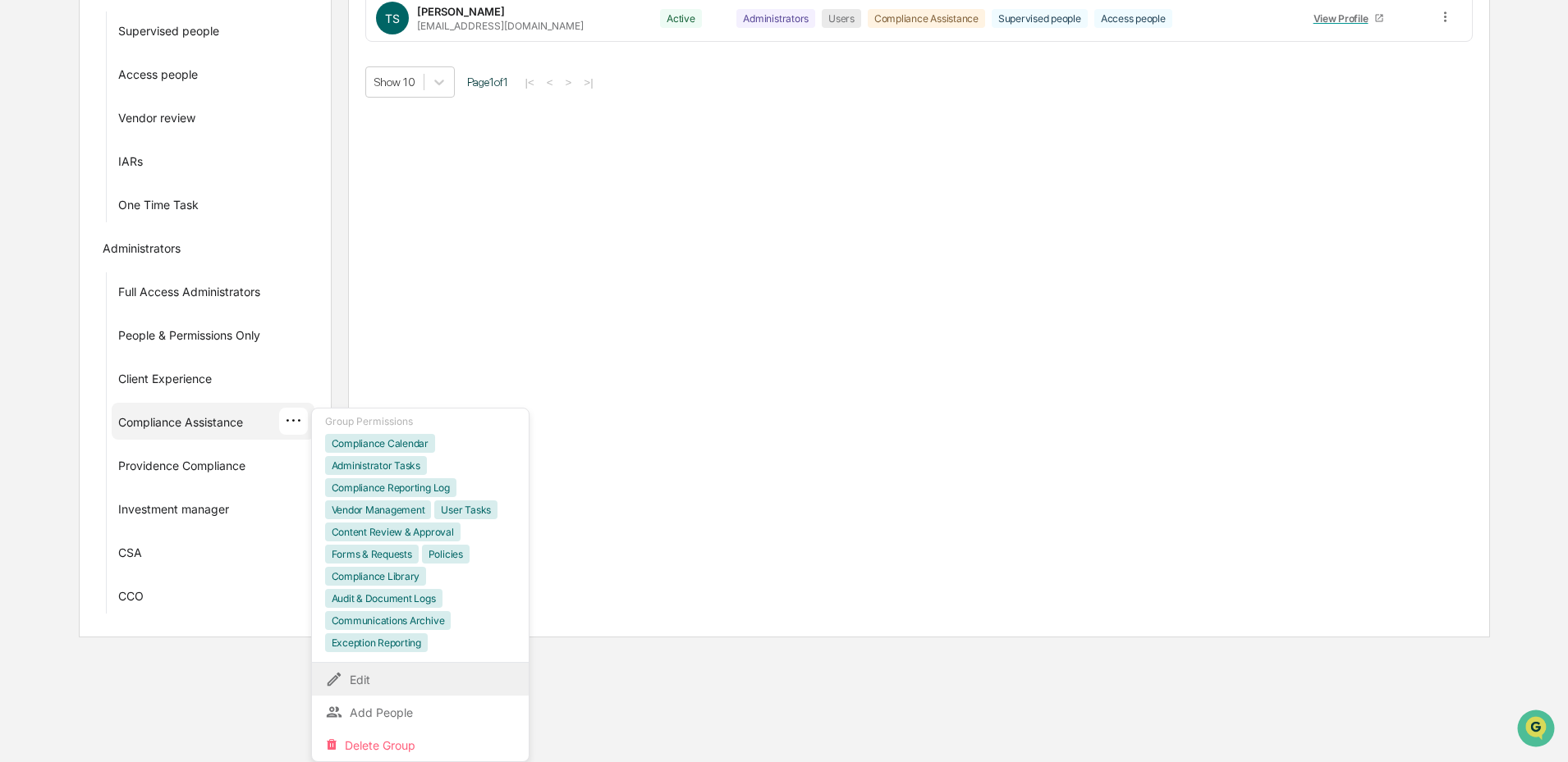
click at [388, 675] on div "Edit" at bounding box center [420, 680] width 191 height 20
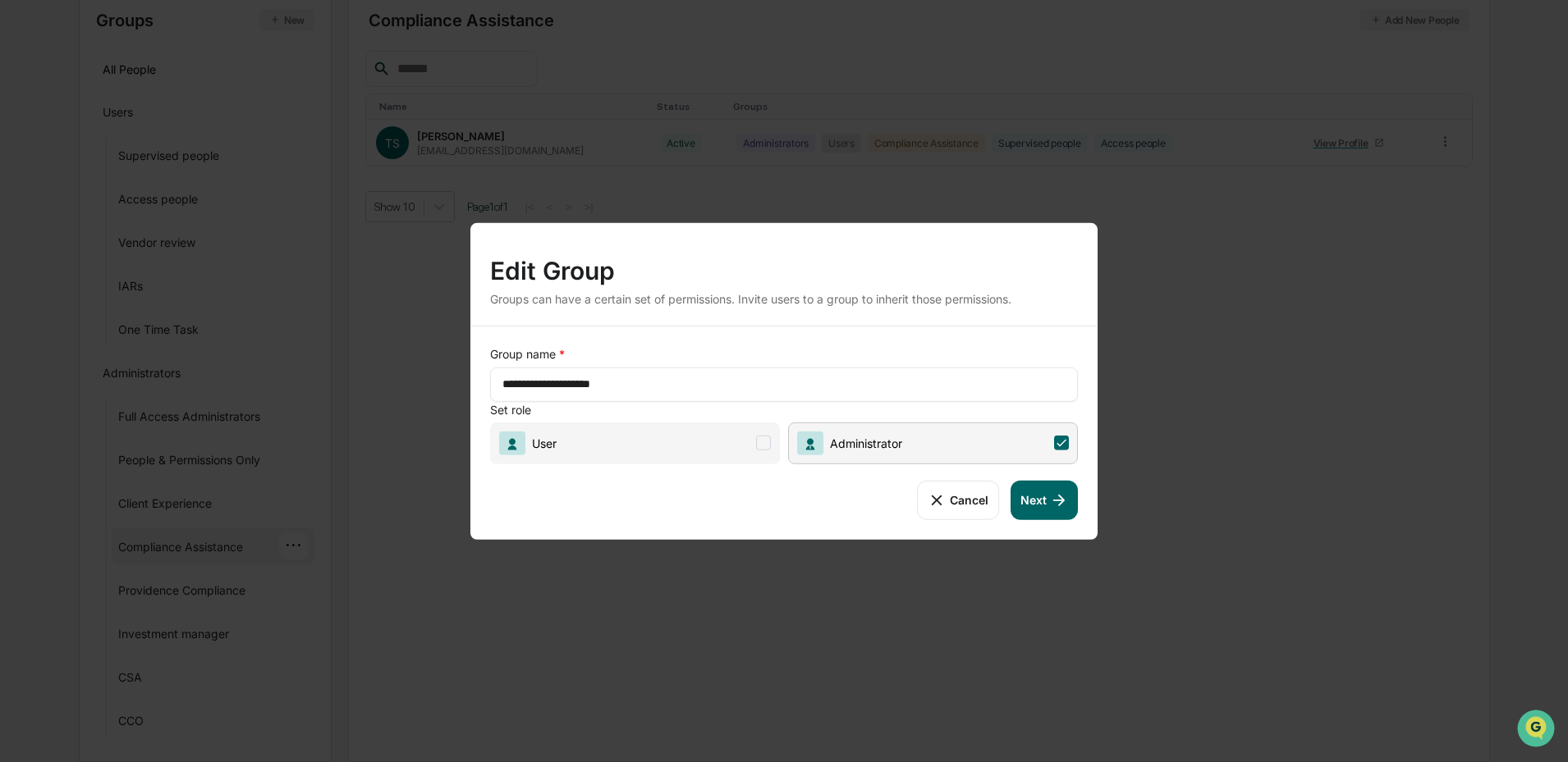
scroll to position [196, 0]
click at [610, 388] on input "**********" at bounding box center [784, 384] width 563 height 17
type input "**********"
click at [1049, 501] on icon at bounding box center [1059, 500] width 18 height 18
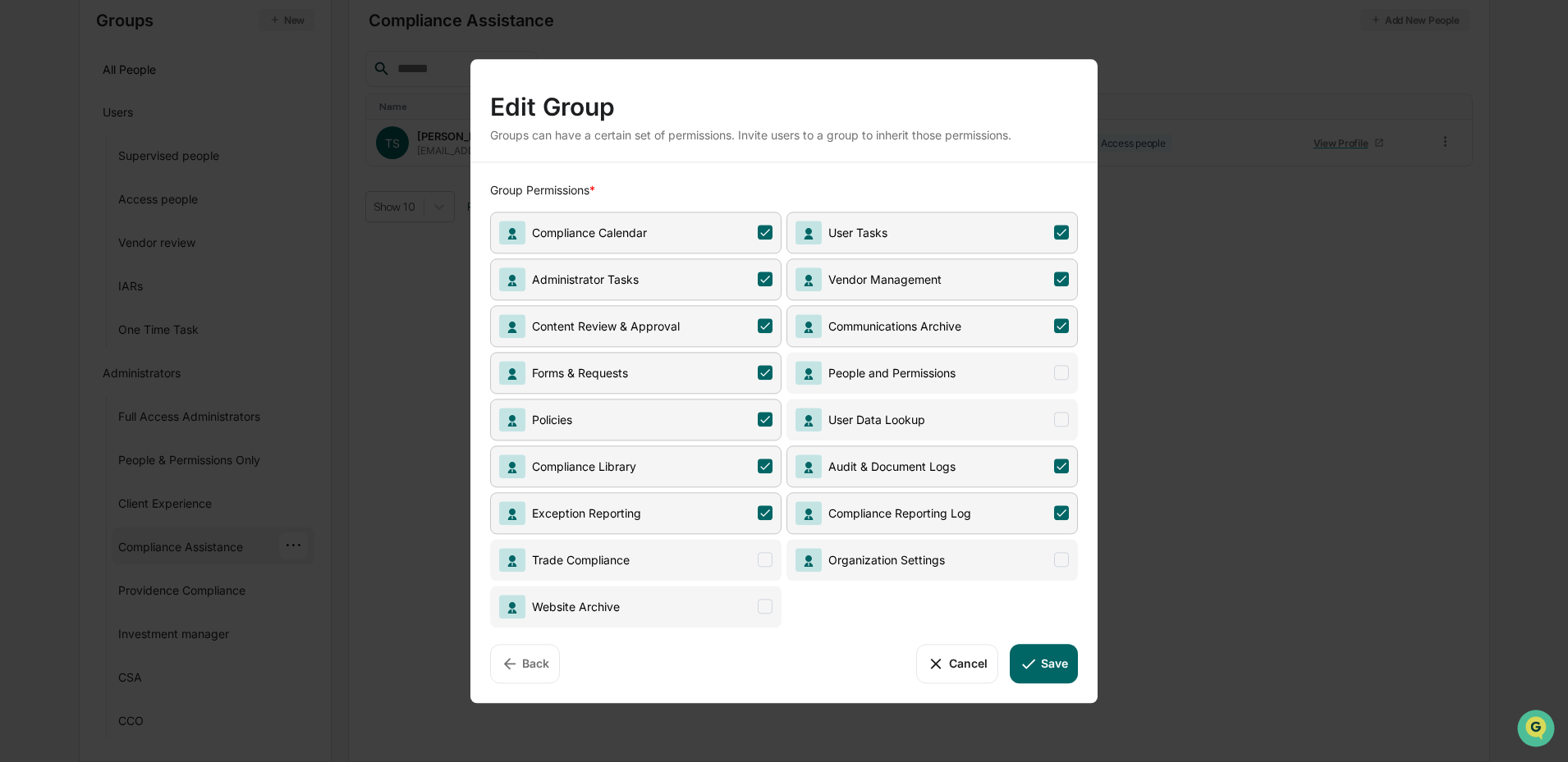
click at [1060, 666] on button "Save" at bounding box center [1044, 663] width 68 height 39
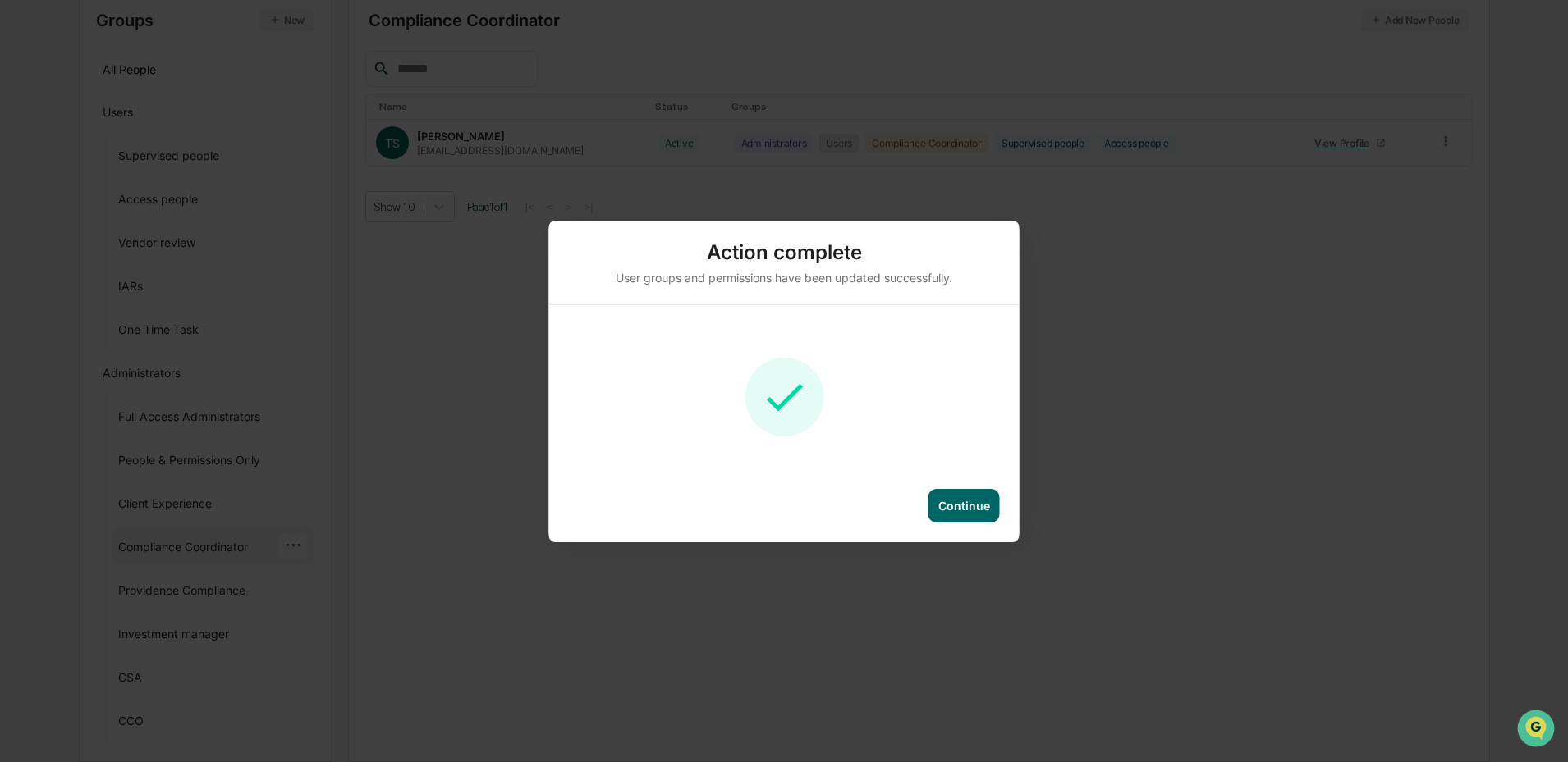
click at [964, 507] on div "Continue" at bounding box center [964, 506] width 52 height 14
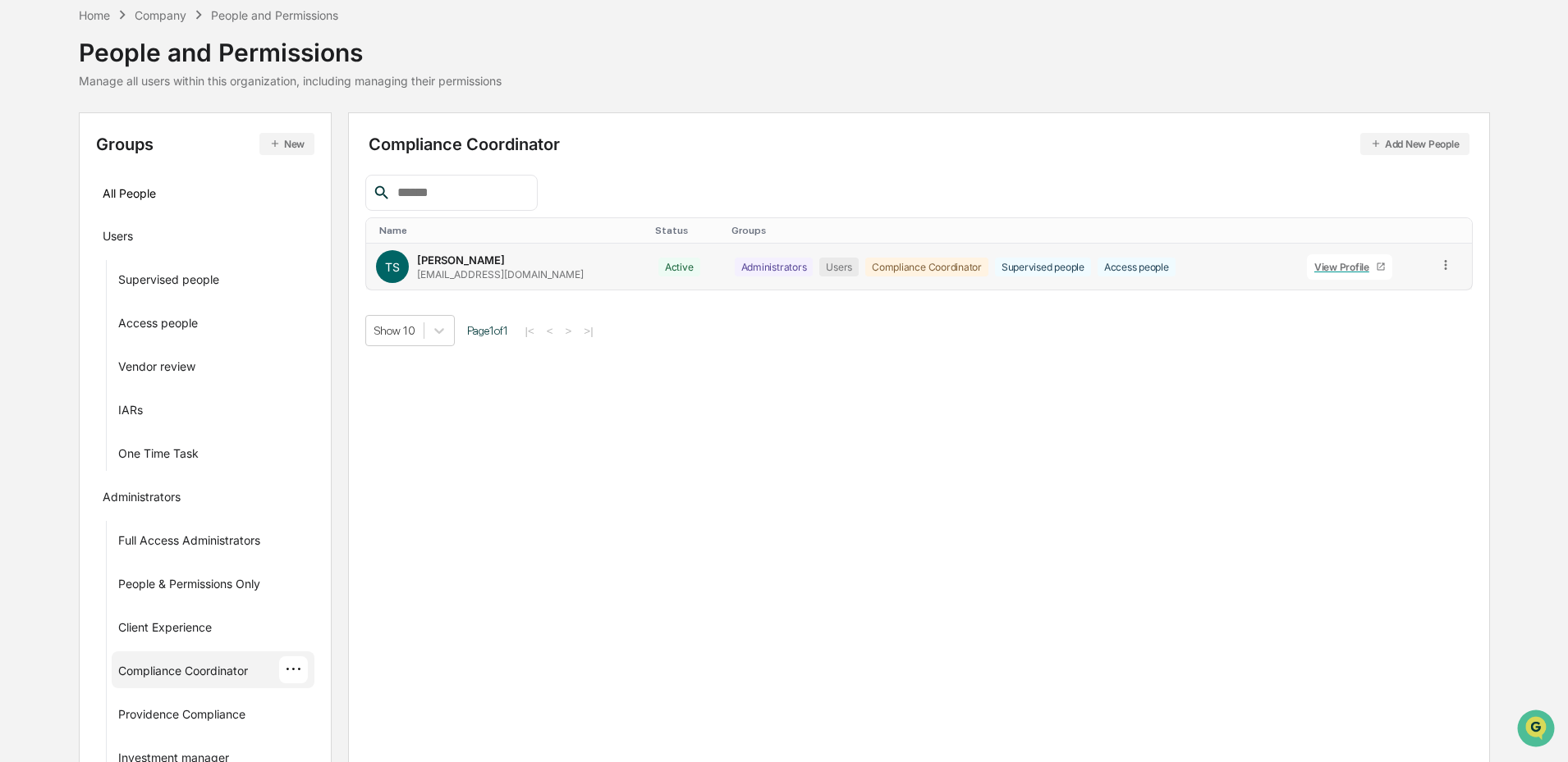
scroll to position [0, 0]
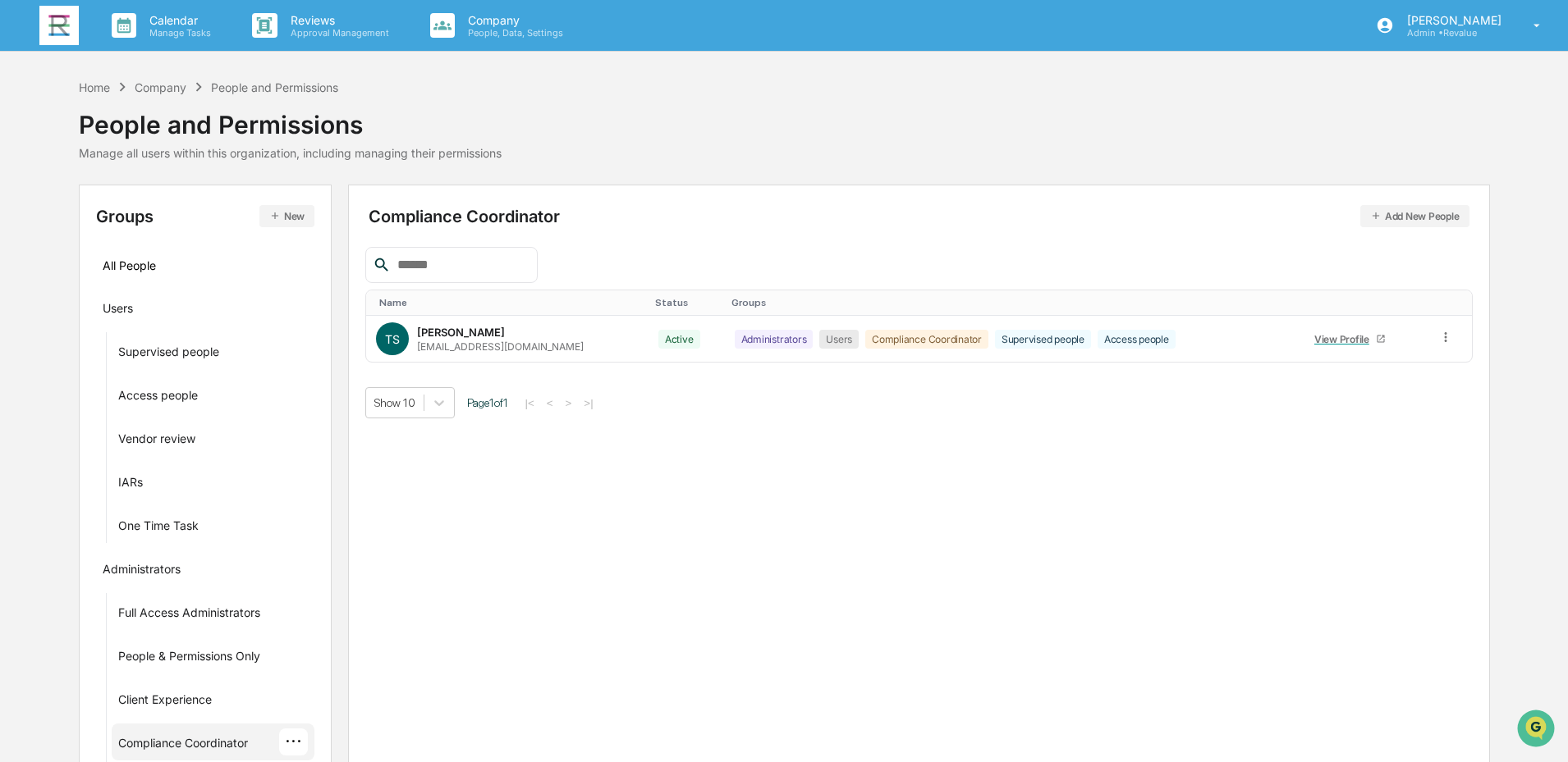
click at [59, 19] on img at bounding box center [58, 25] width 39 height 39
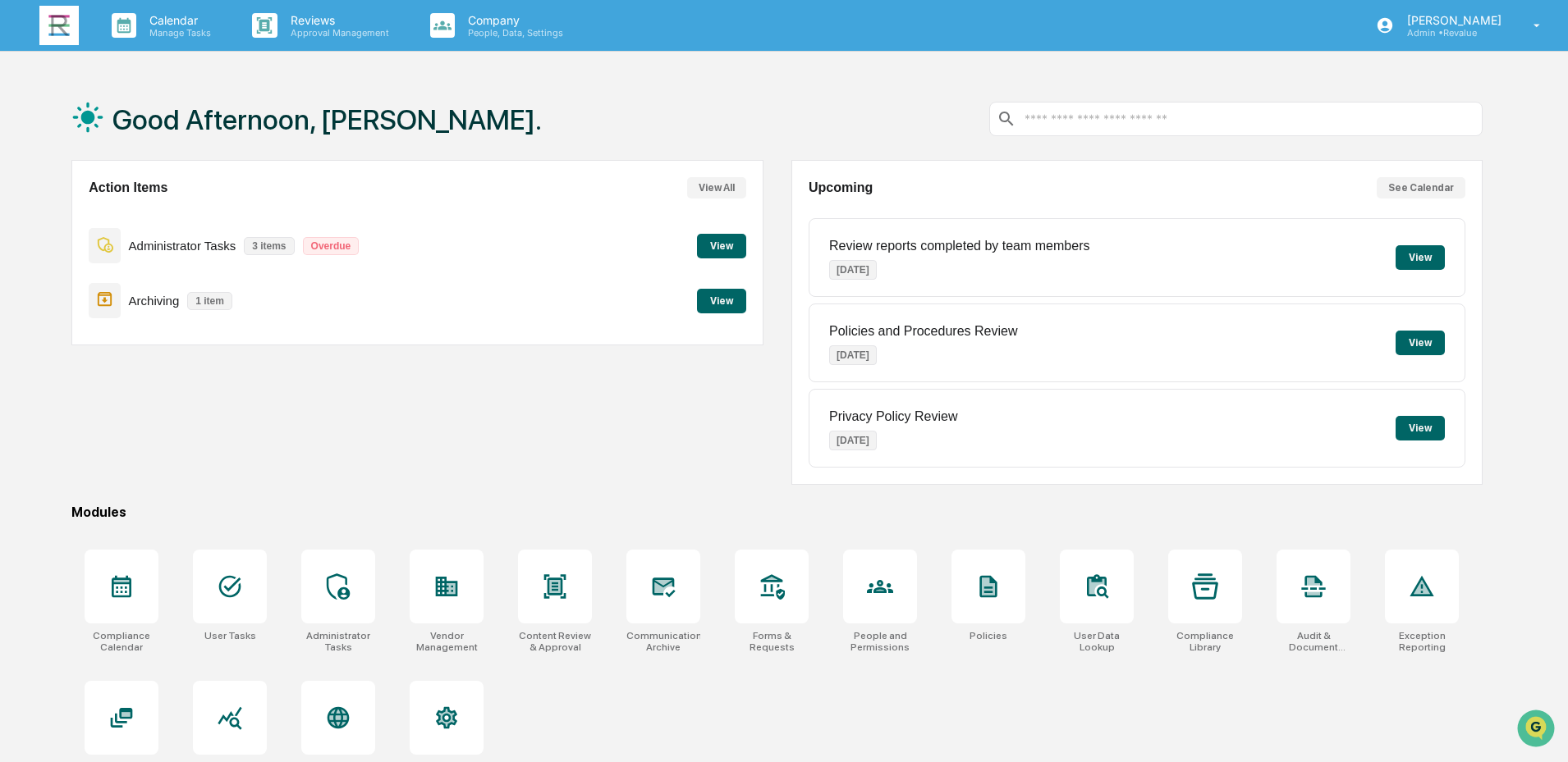
click at [733, 302] on button "View" at bounding box center [721, 301] width 49 height 25
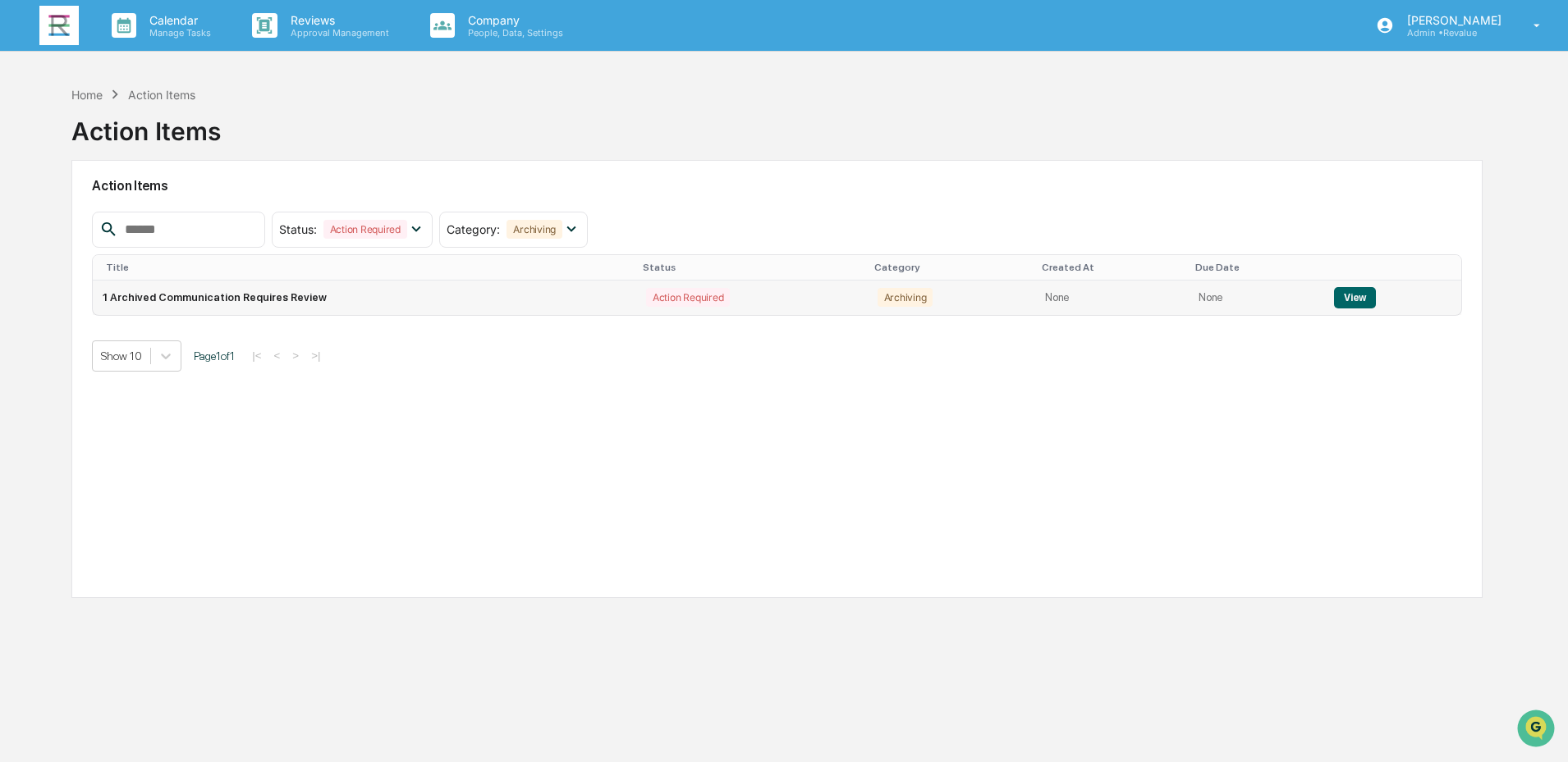
click at [1348, 296] on button "View" at bounding box center [1355, 298] width 42 height 22
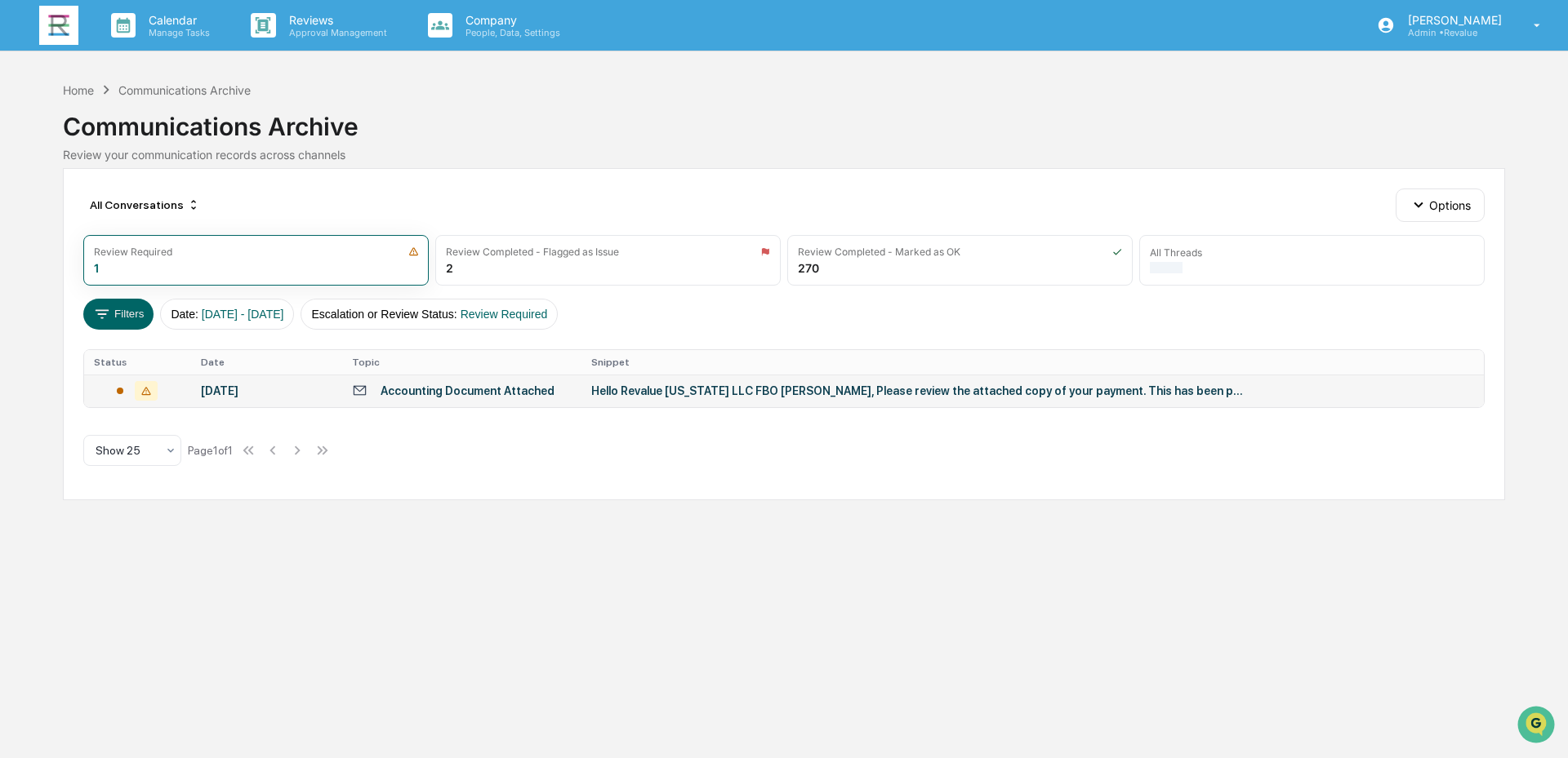
click at [400, 392] on div "Accounting Document Attached" at bounding box center [468, 391] width 174 height 13
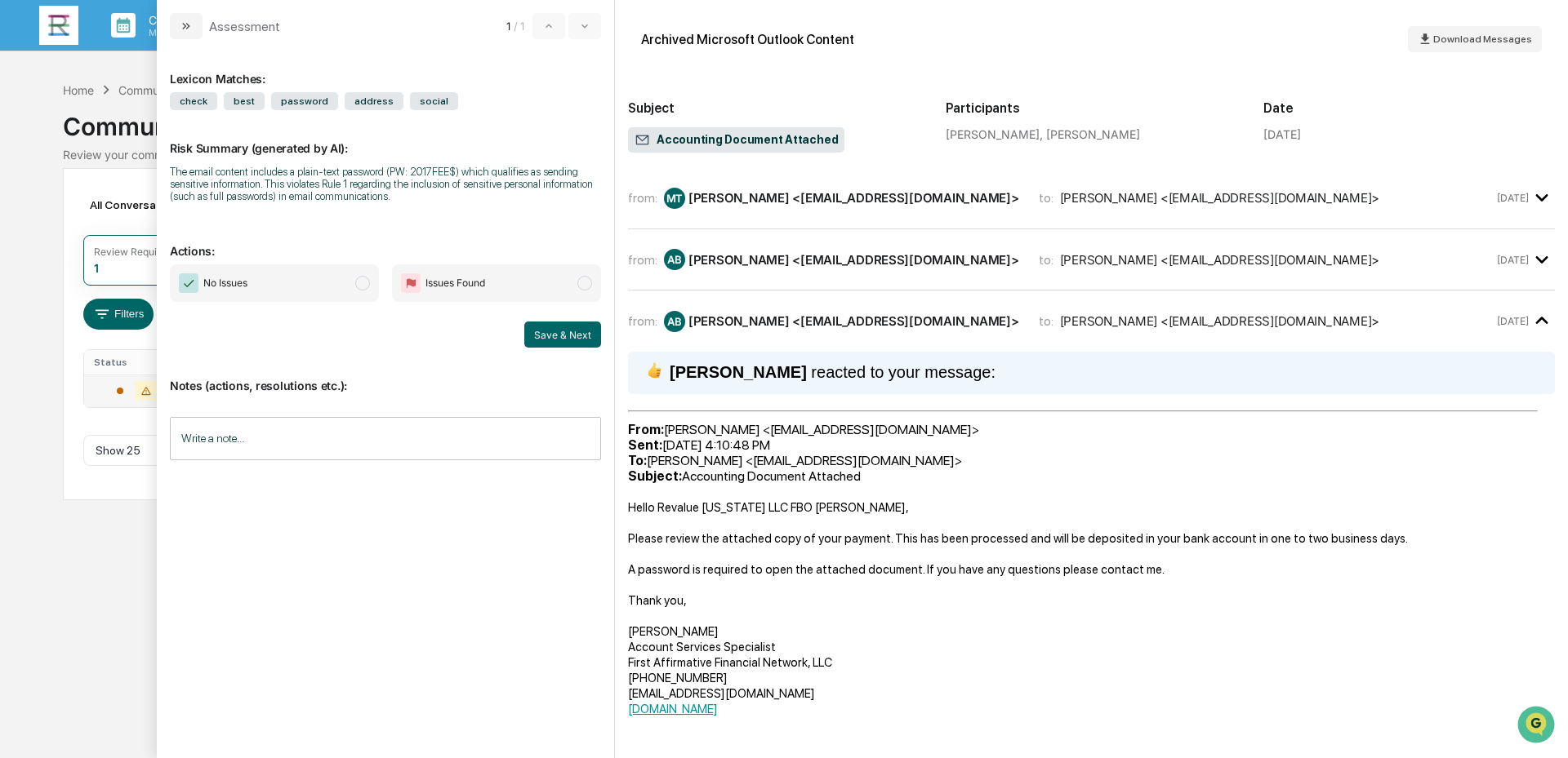
click at [350, 282] on span "No Issues" at bounding box center [274, 283] width 209 height 37
click at [568, 325] on button "Save & Next" at bounding box center [562, 335] width 77 height 26
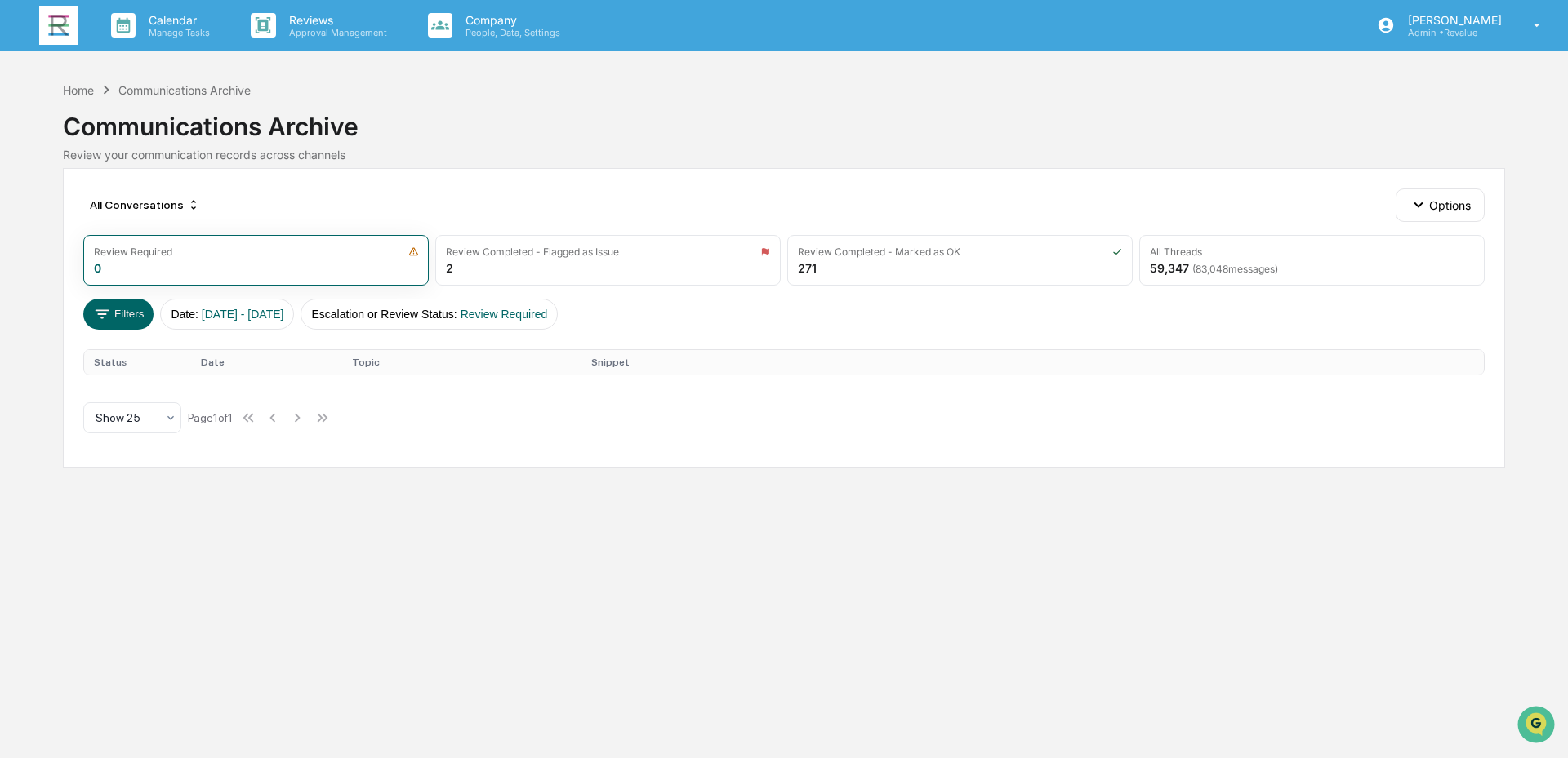
click at [73, 31] on img at bounding box center [58, 25] width 39 height 39
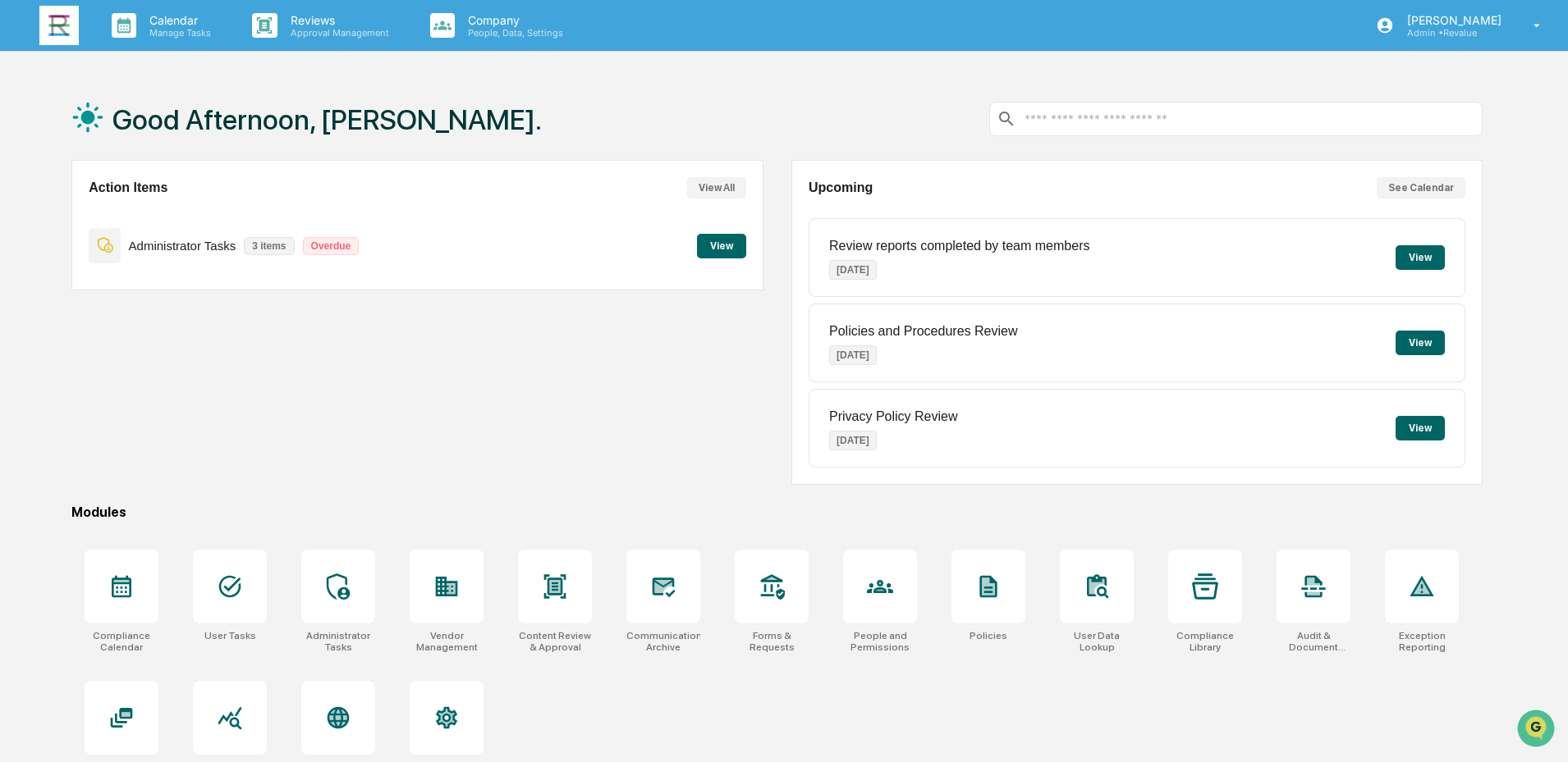
click at [1526, 362] on div "Good Afternoon, [PERSON_NAME]. Action Items View All Administrator Tasks 3 item…" at bounding box center [784, 459] width 1568 height 762
